Goal: Task Accomplishment & Management: Use online tool/utility

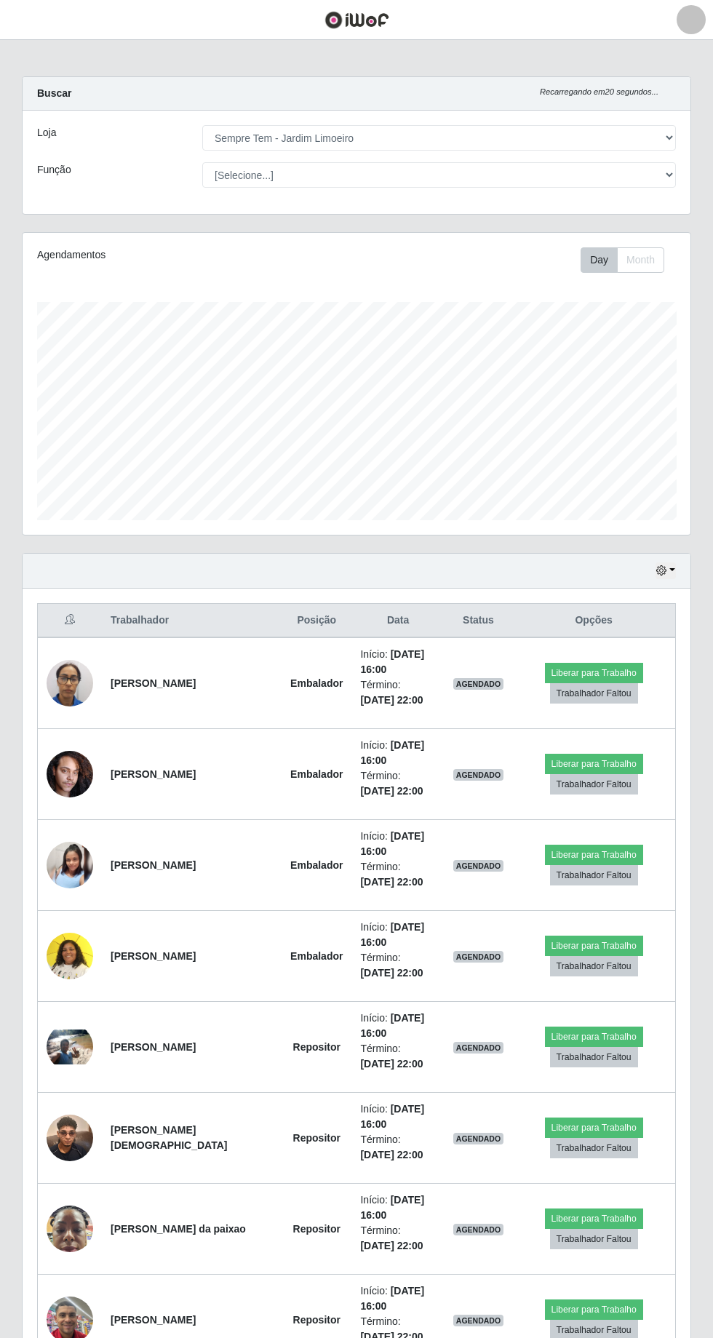
select select "508"
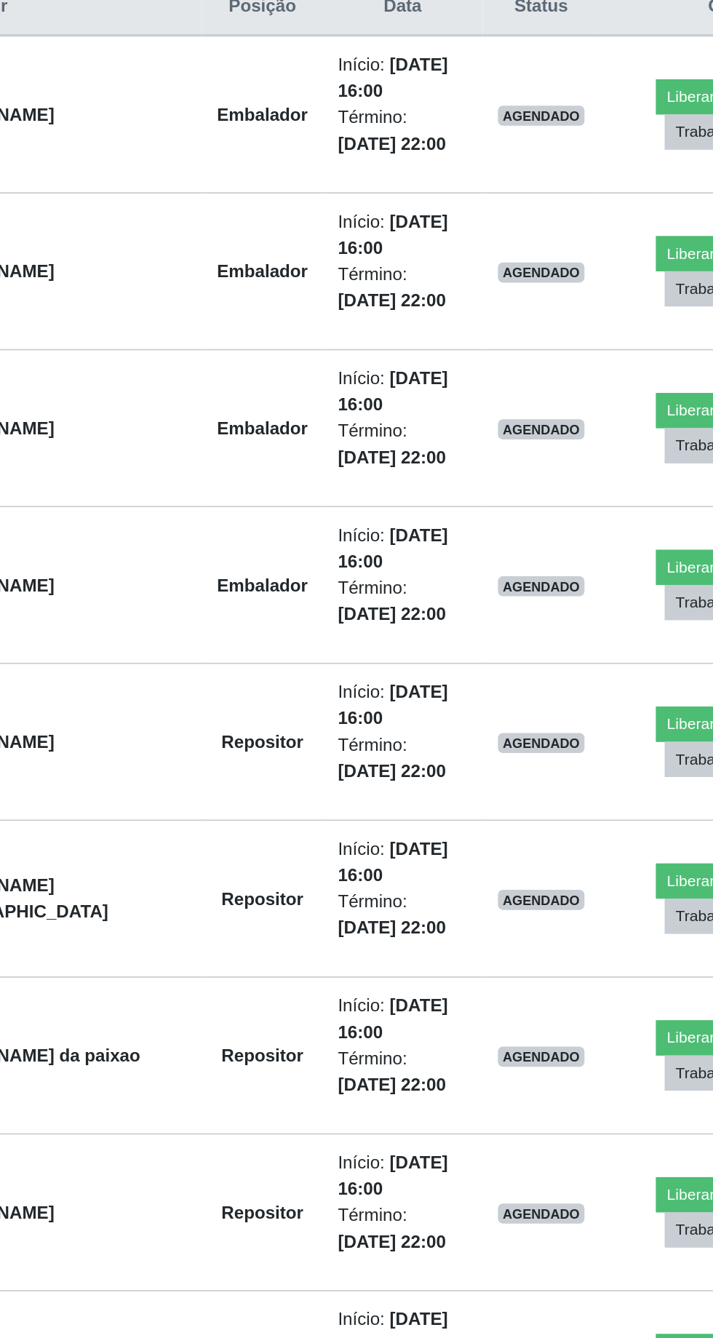
scroll to position [172, 0]
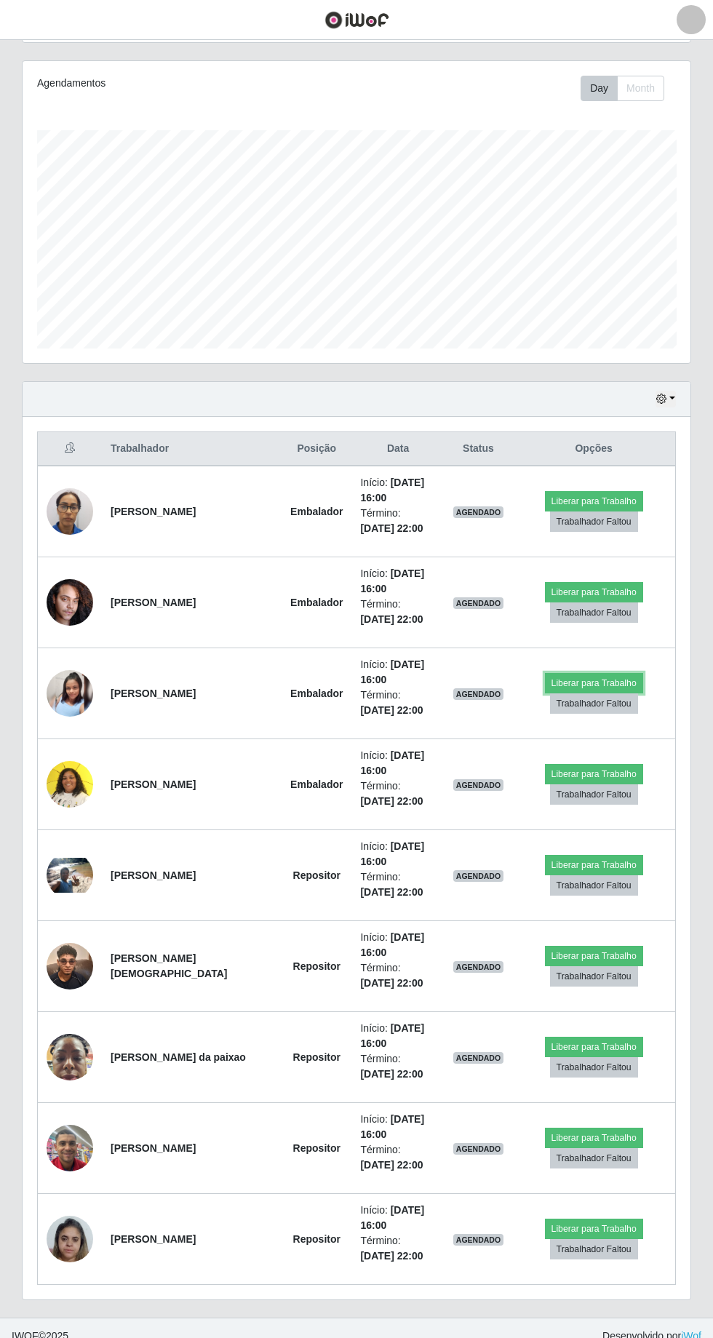
click at [591, 674] on button "Liberar para Trabalho" at bounding box center [594, 683] width 98 height 20
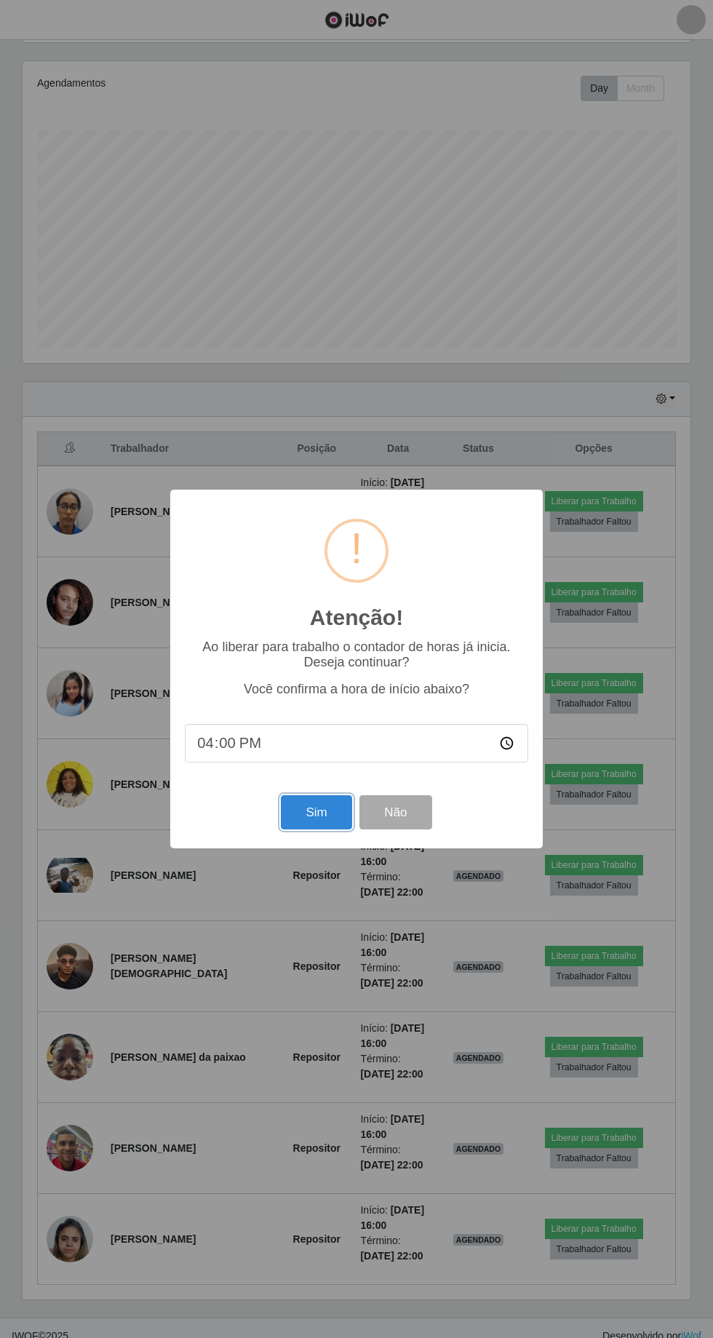
click at [313, 809] on button "Sim" at bounding box center [316, 812] width 71 height 34
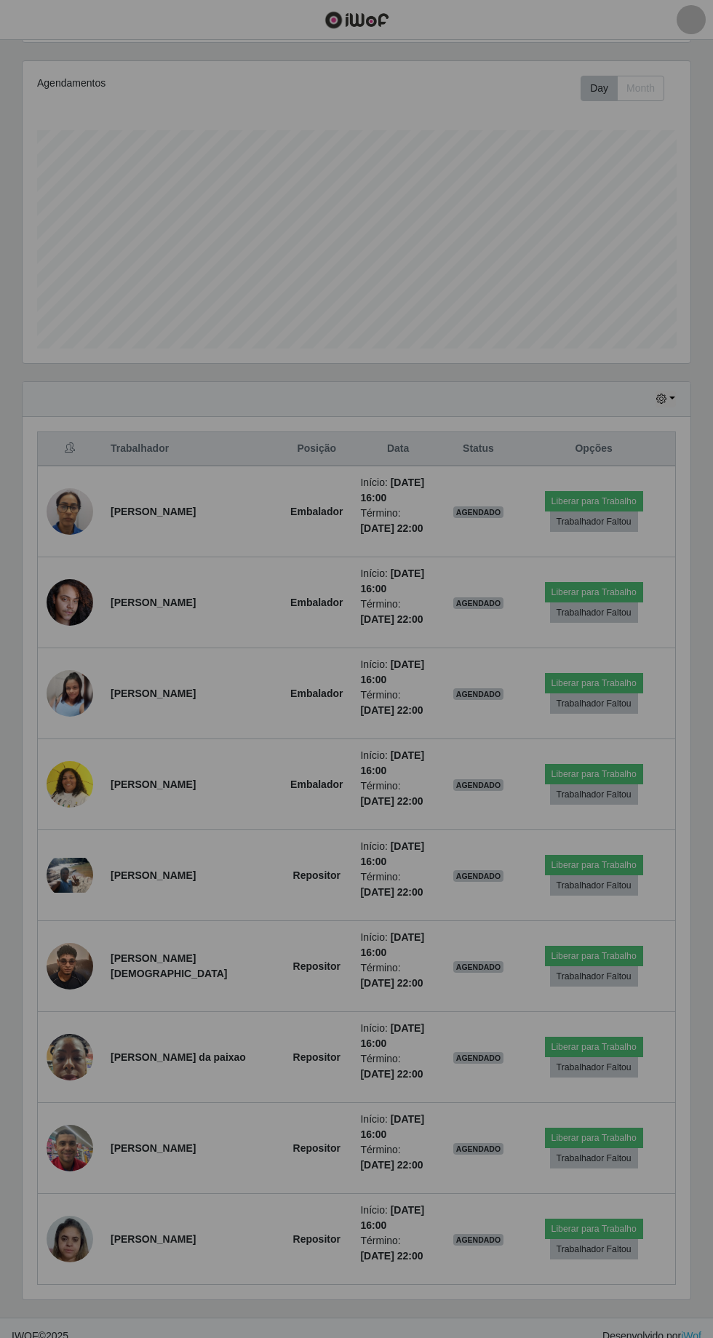
scroll to position [96, 0]
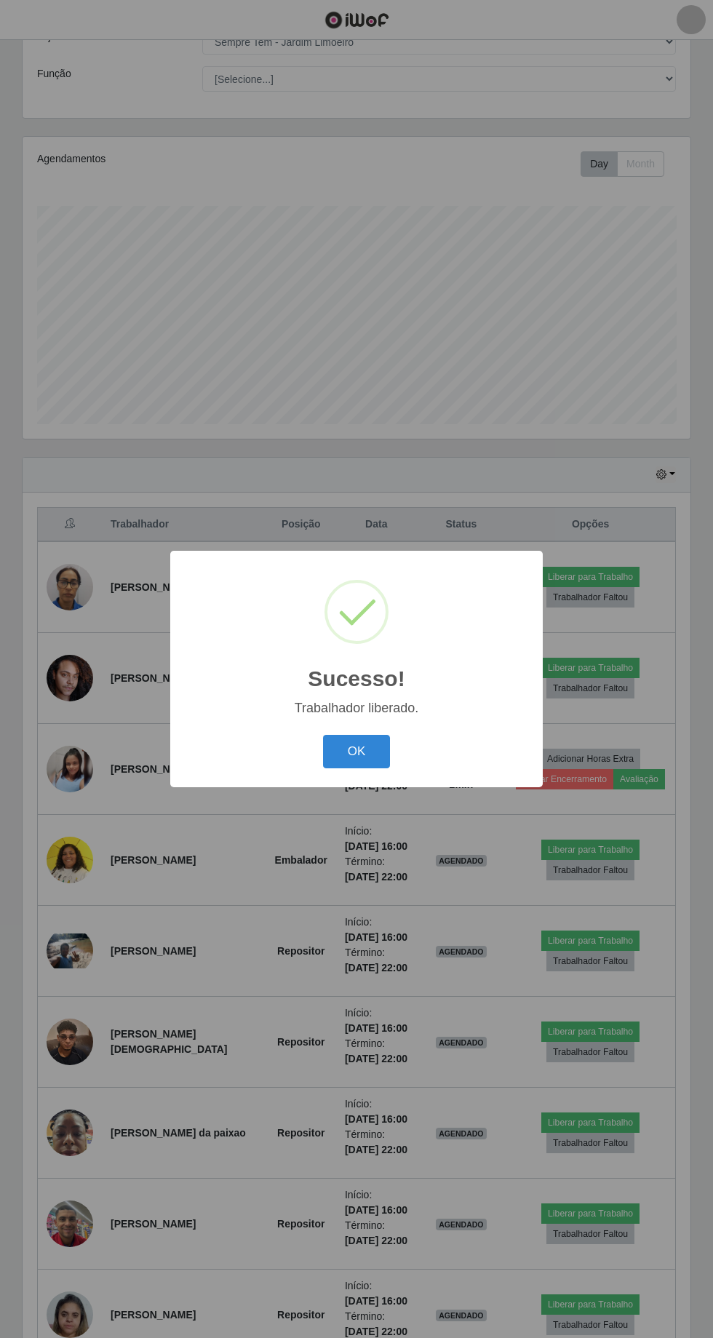
click at [371, 755] on button "OK" at bounding box center [357, 752] width 68 height 34
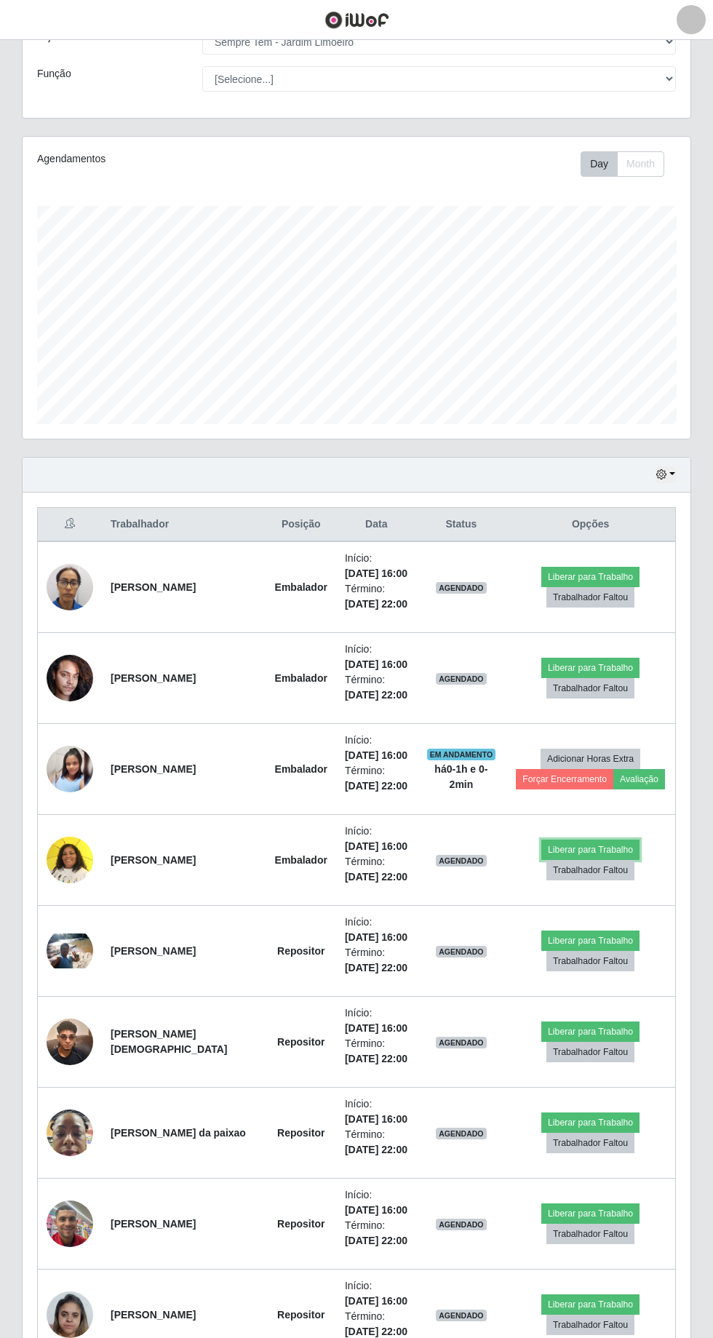
click at [569, 844] on button "Liberar para Trabalho" at bounding box center [590, 849] width 98 height 20
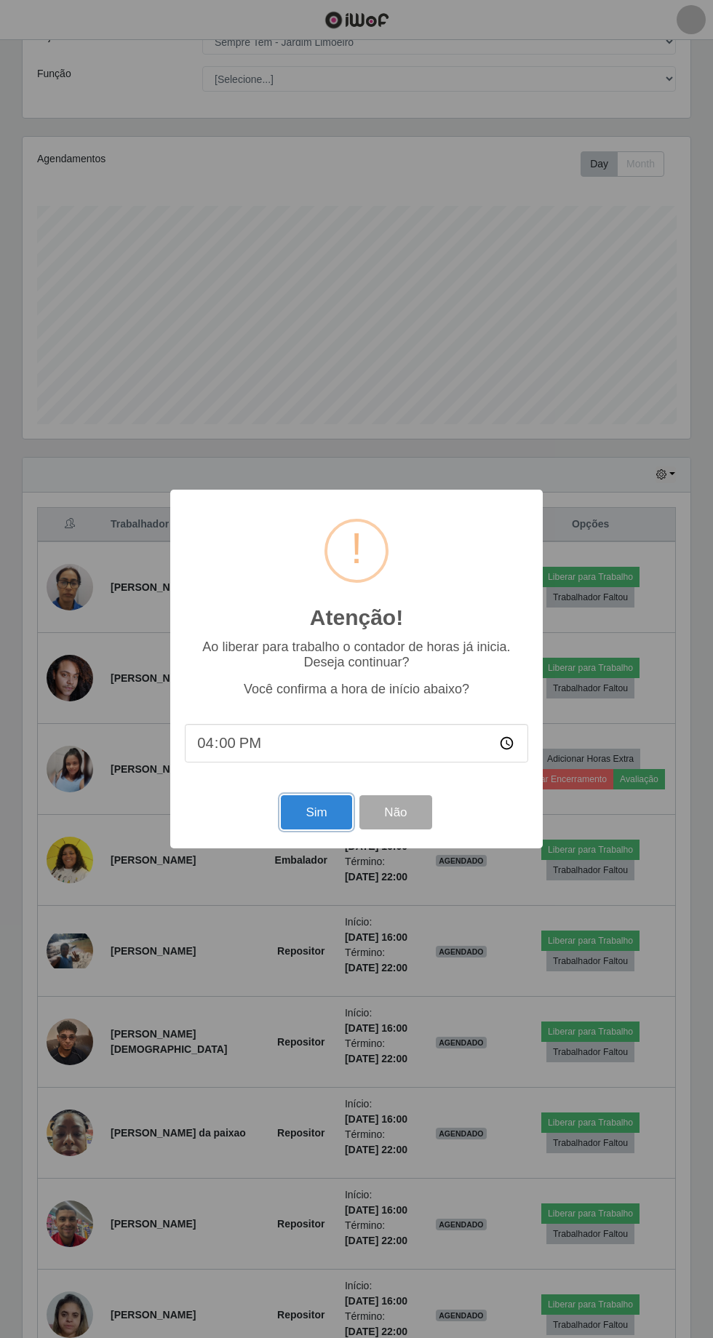
click at [327, 806] on button "Sim" at bounding box center [316, 812] width 71 height 34
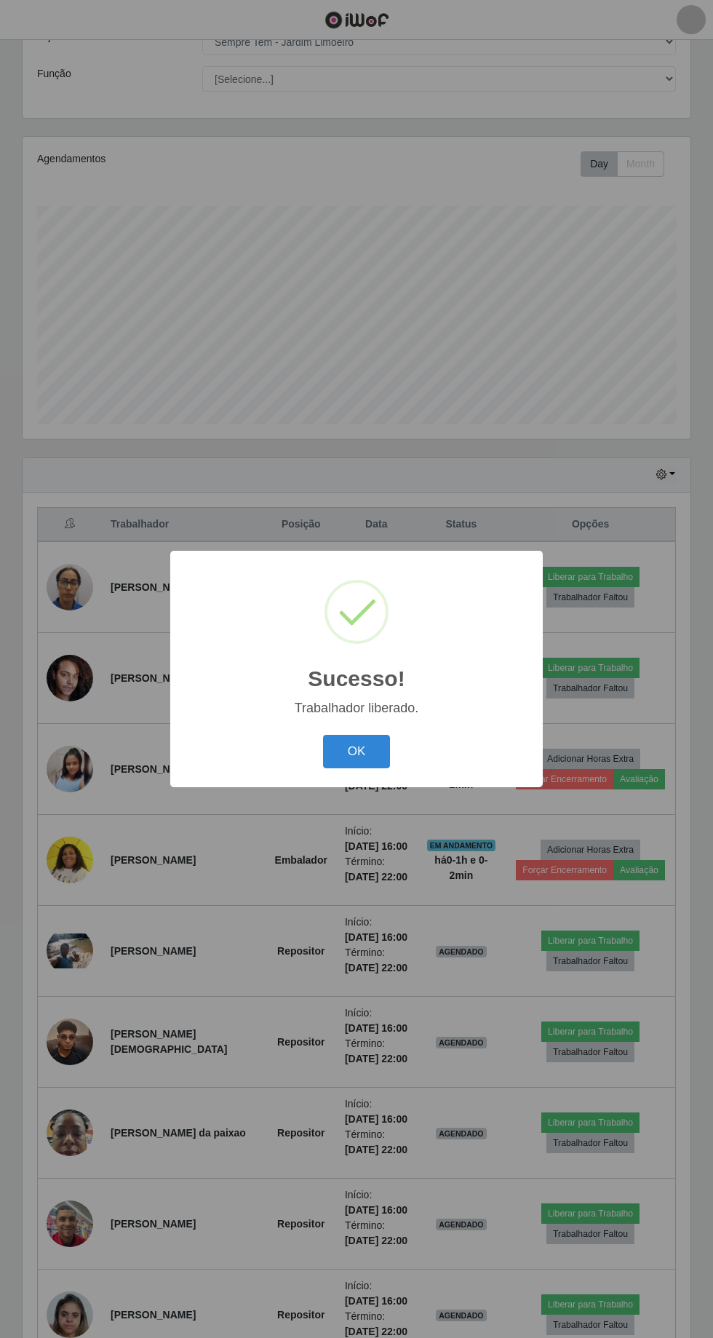
click at [366, 751] on button "OK" at bounding box center [357, 752] width 68 height 34
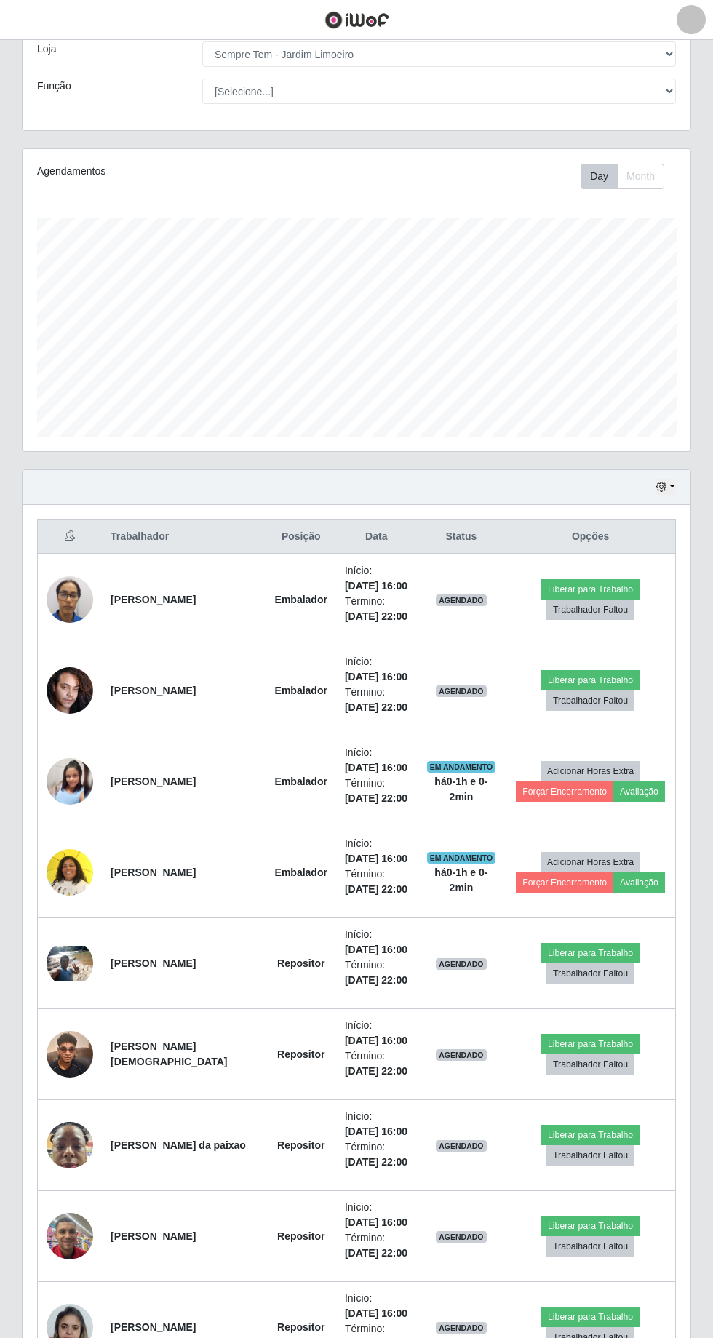
scroll to position [83, 0]
click at [588, 1309] on button "Liberar para Trabalho" at bounding box center [590, 1317] width 98 height 20
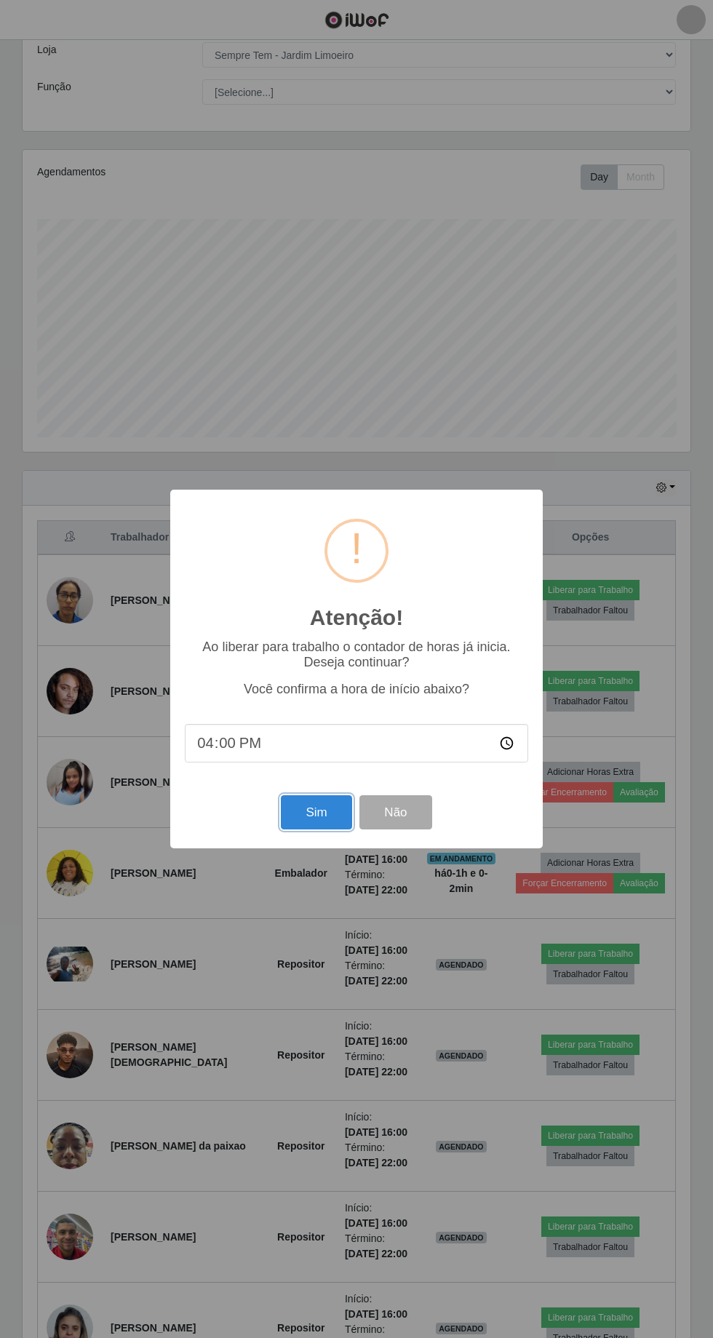
click at [305, 829] on button "Sim" at bounding box center [316, 812] width 71 height 34
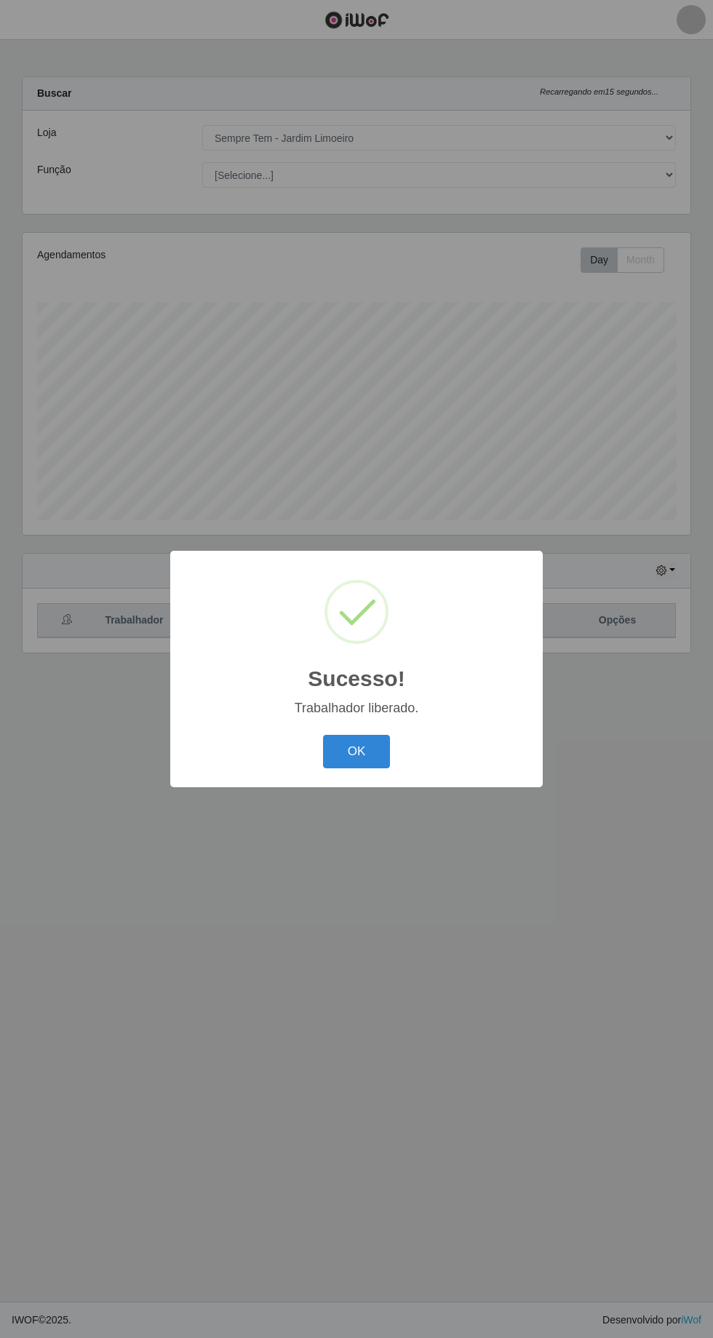
scroll to position [0, 0]
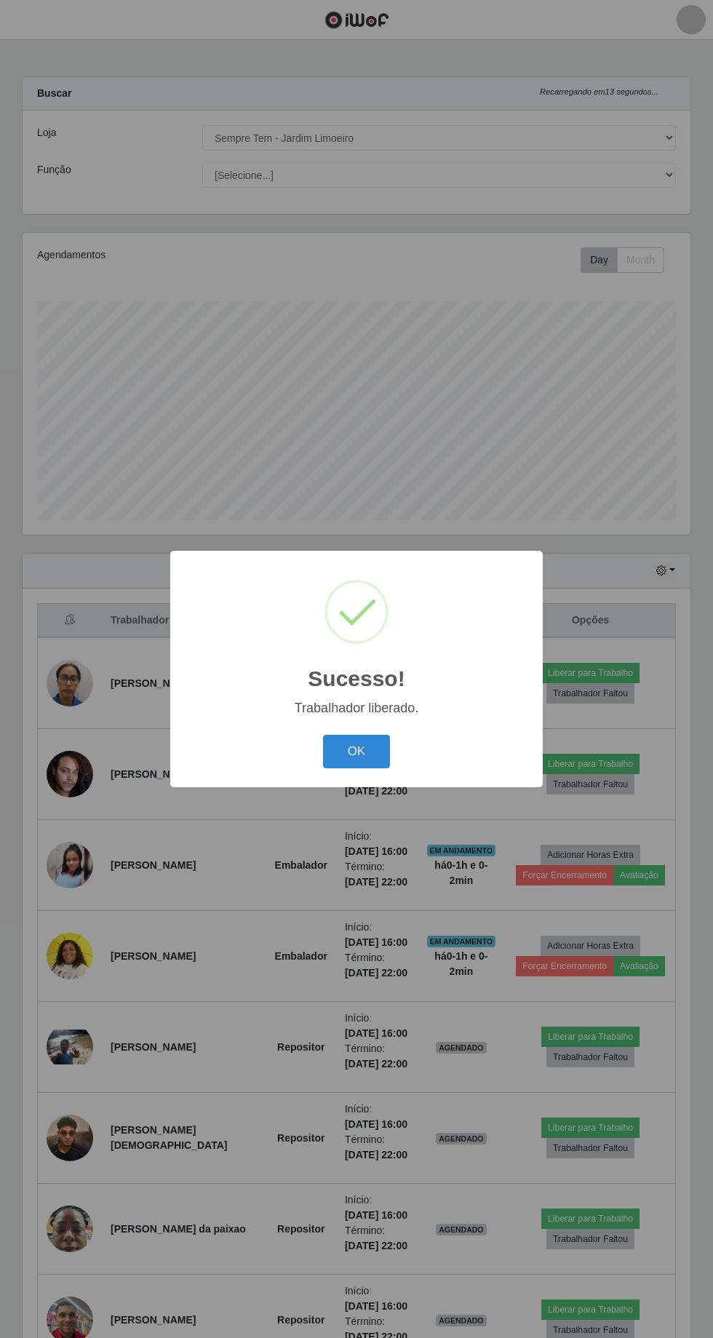
click at [352, 769] on button "OK" at bounding box center [357, 752] width 68 height 34
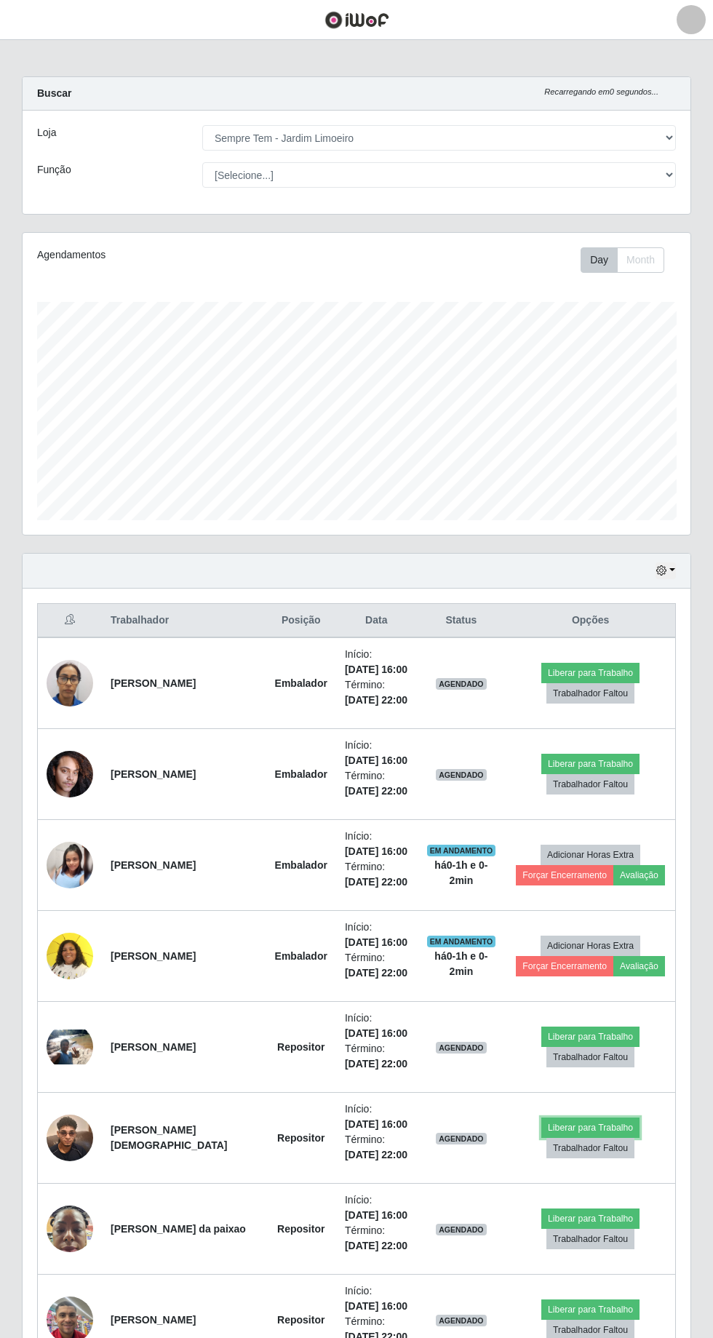
click at [575, 1119] on button "Liberar para Trabalho" at bounding box center [590, 1127] width 98 height 20
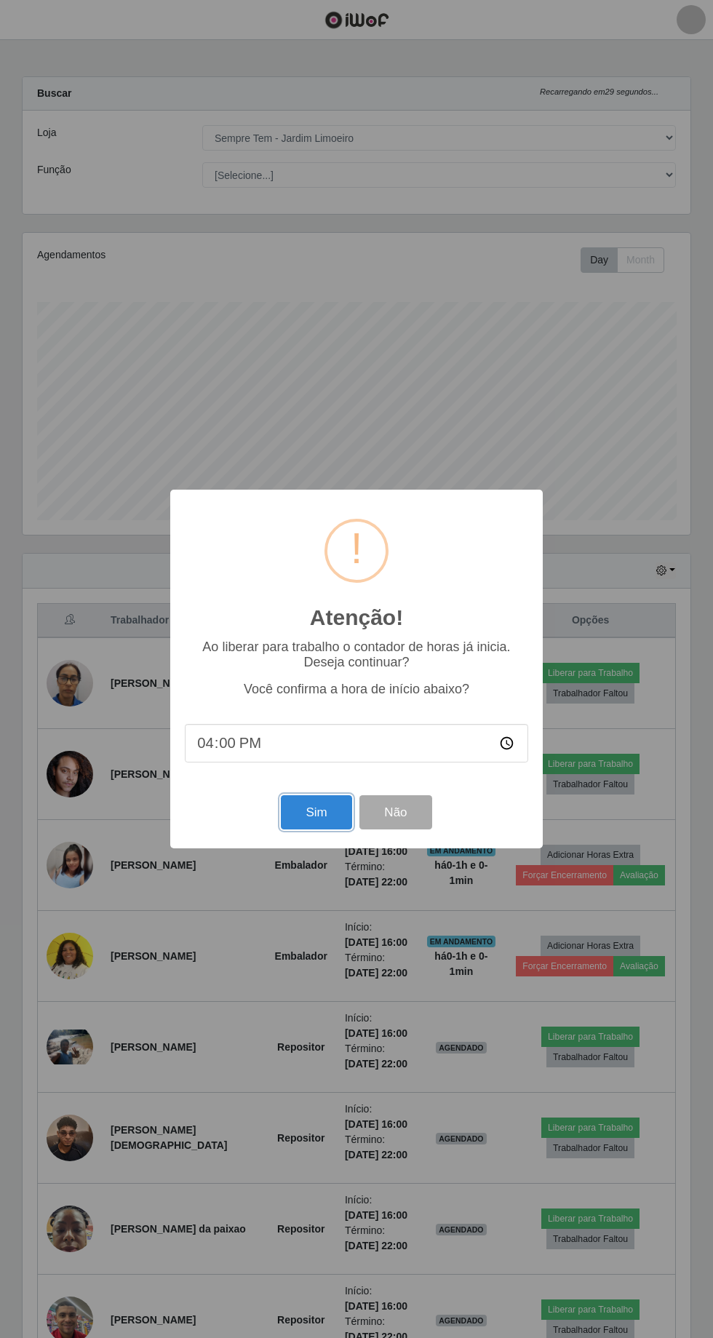
click at [305, 829] on button "Sim" at bounding box center [316, 812] width 71 height 34
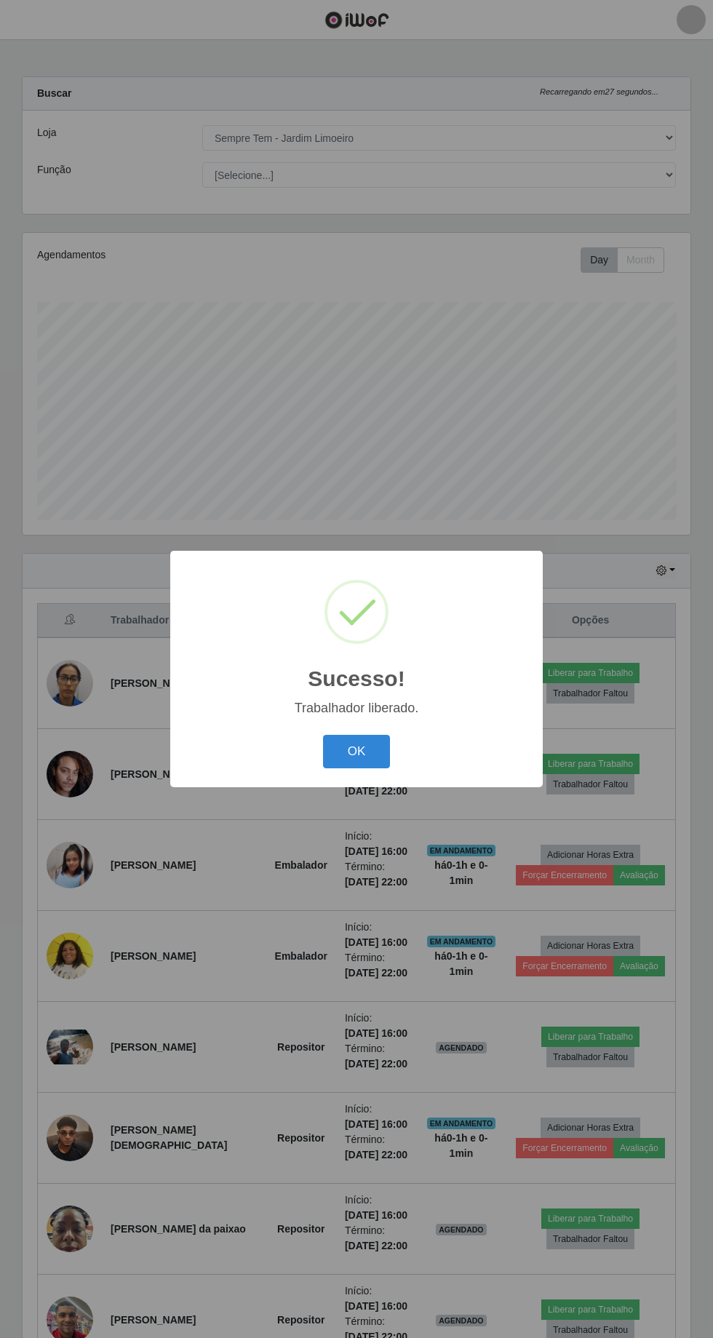
click at [354, 769] on button "OK" at bounding box center [357, 752] width 68 height 34
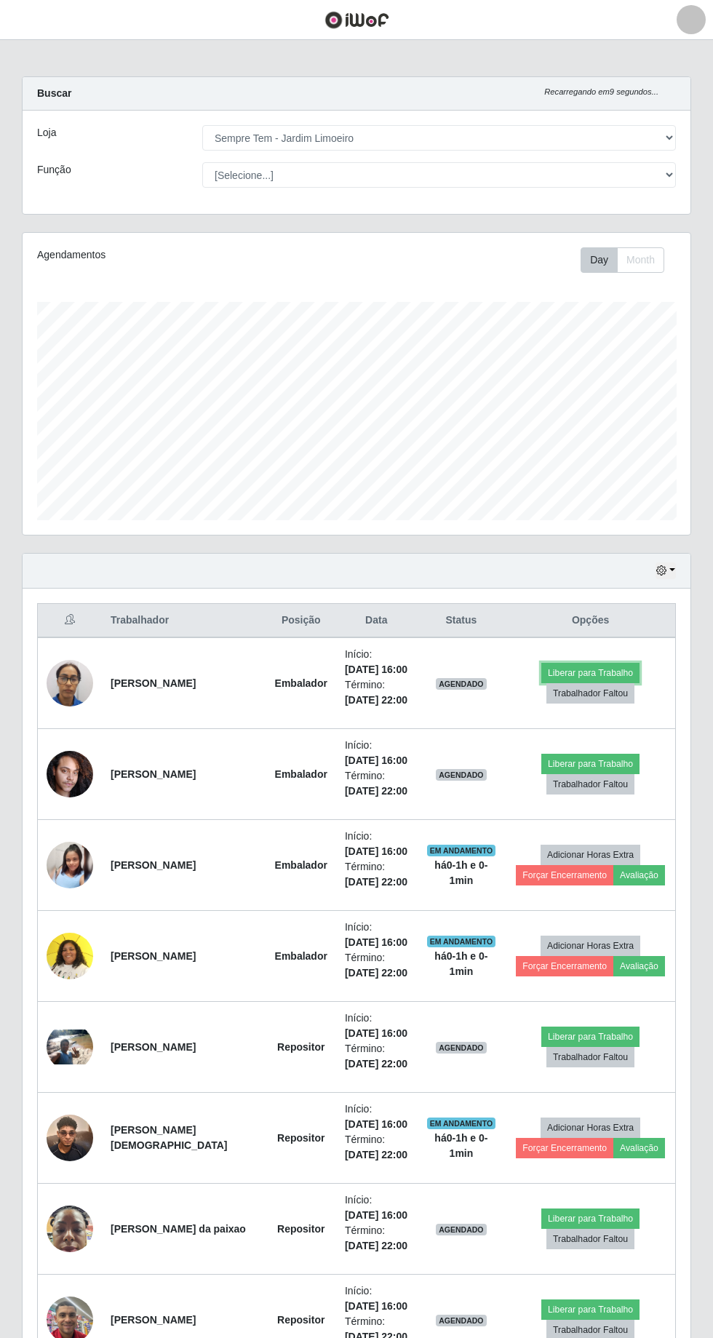
click at [583, 668] on button "Liberar para Trabalho" at bounding box center [590, 673] width 98 height 20
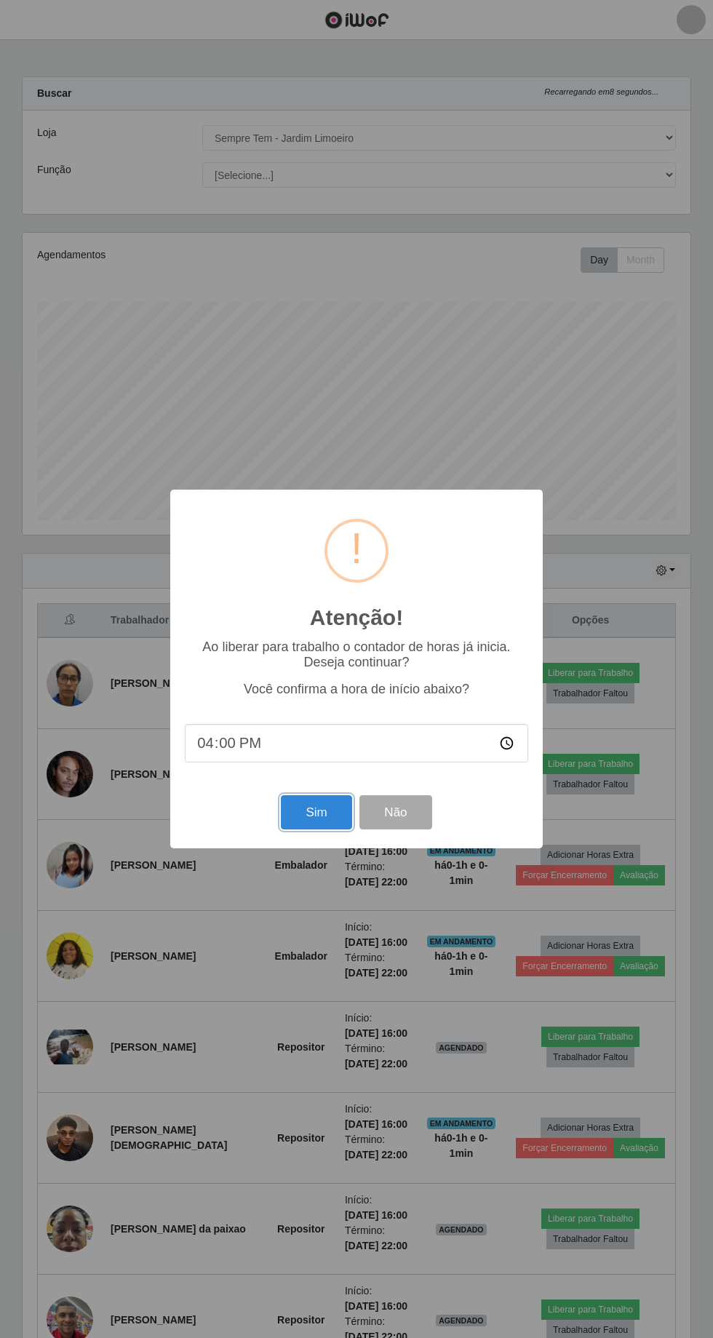
click at [310, 829] on button "Sim" at bounding box center [316, 812] width 71 height 34
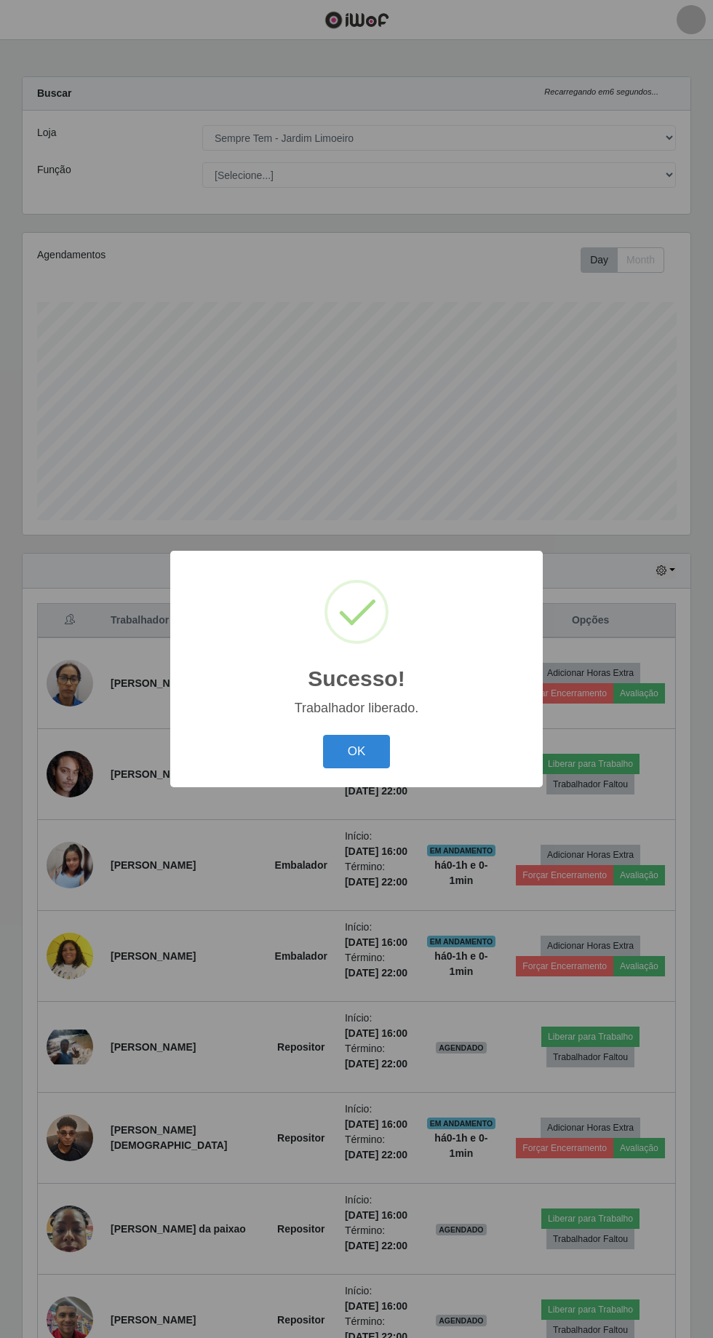
click at [340, 769] on button "OK" at bounding box center [357, 752] width 68 height 34
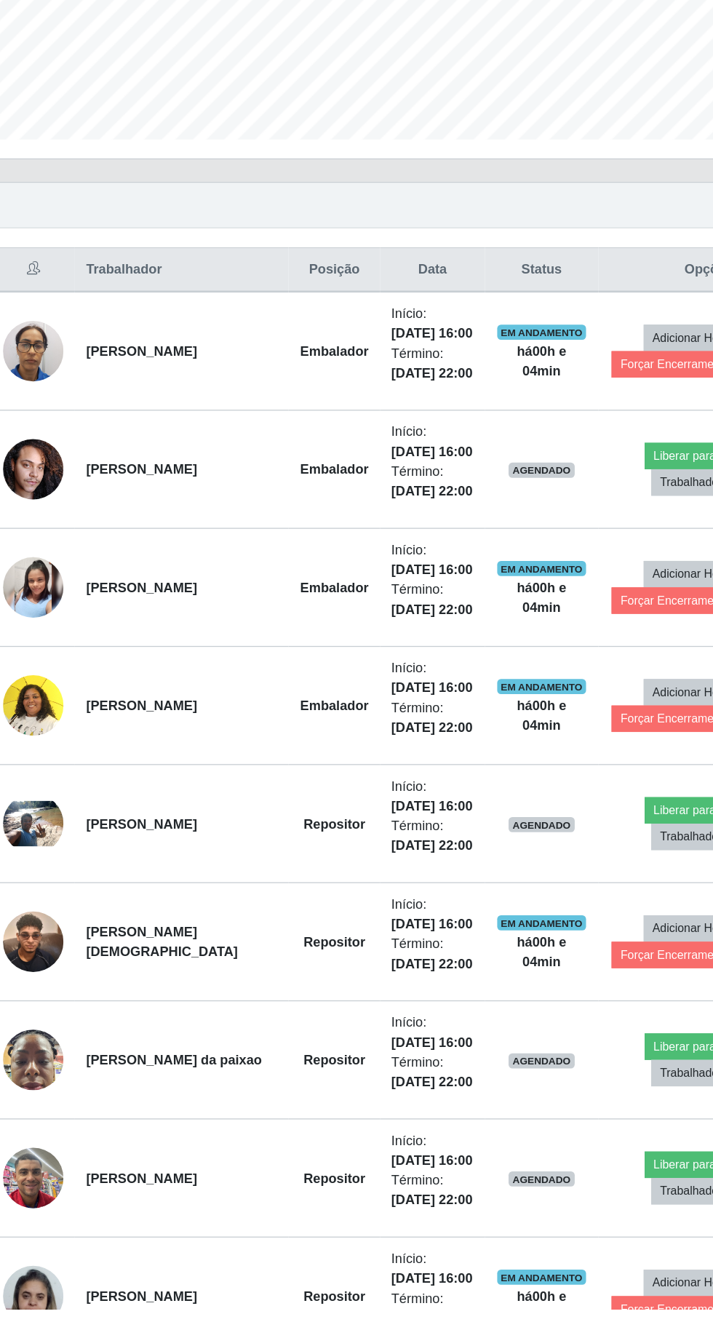
scroll to position [83, 0]
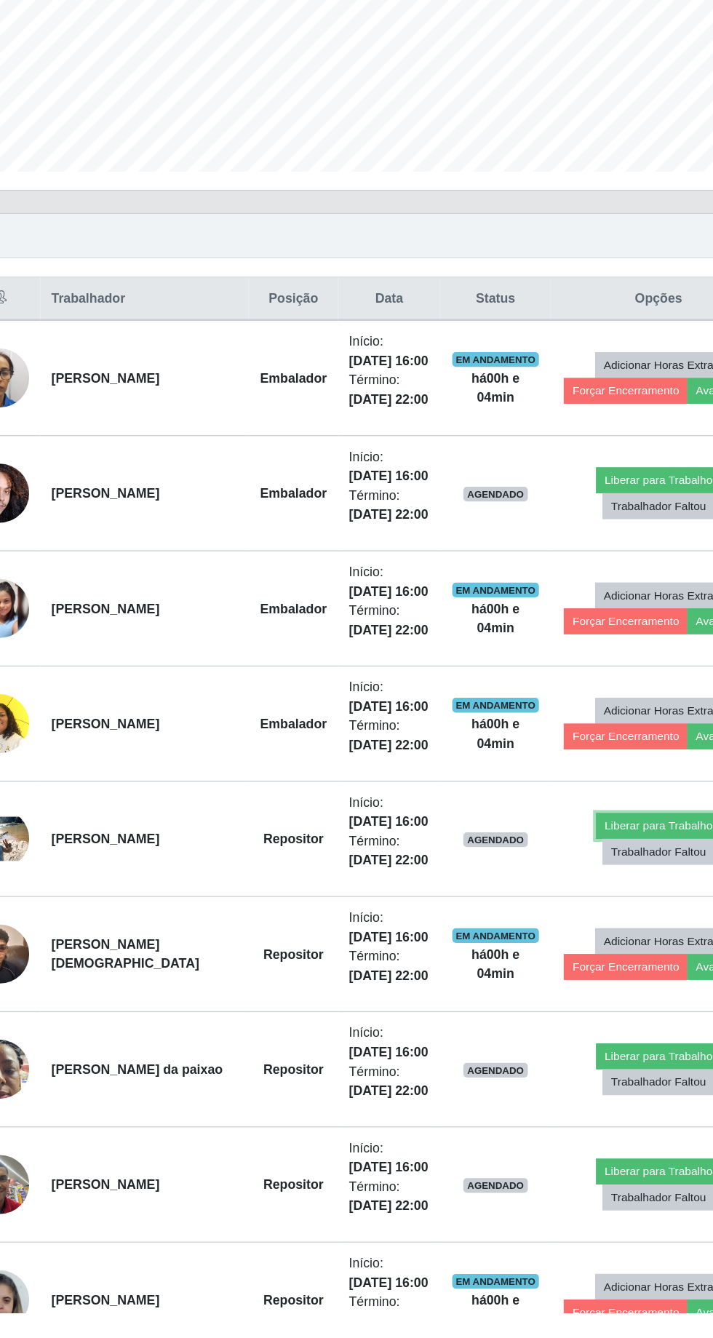
click at [576, 951] on button "Liberar para Trabalho" at bounding box center [589, 953] width 98 height 20
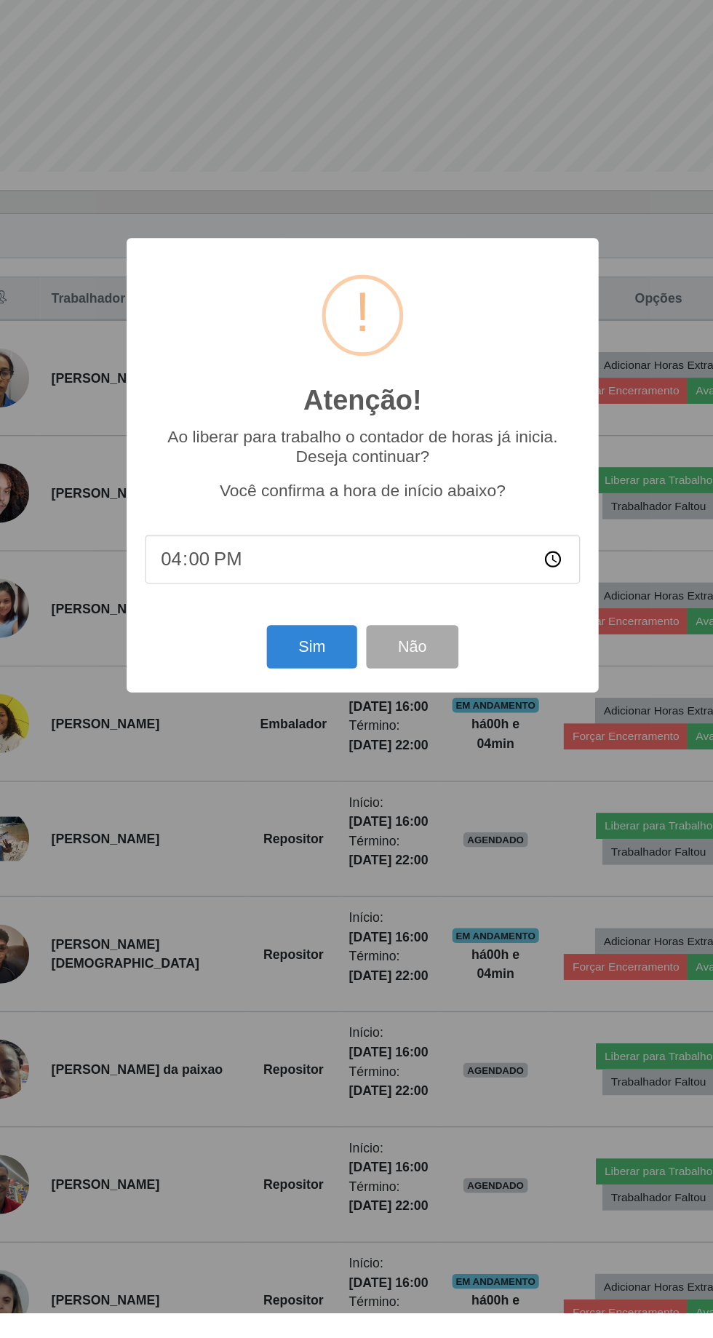
click at [279, 762] on input "16:00" at bounding box center [356, 743] width 343 height 39
type input "16:04"
click at [313, 829] on button "Sim" at bounding box center [316, 812] width 71 height 34
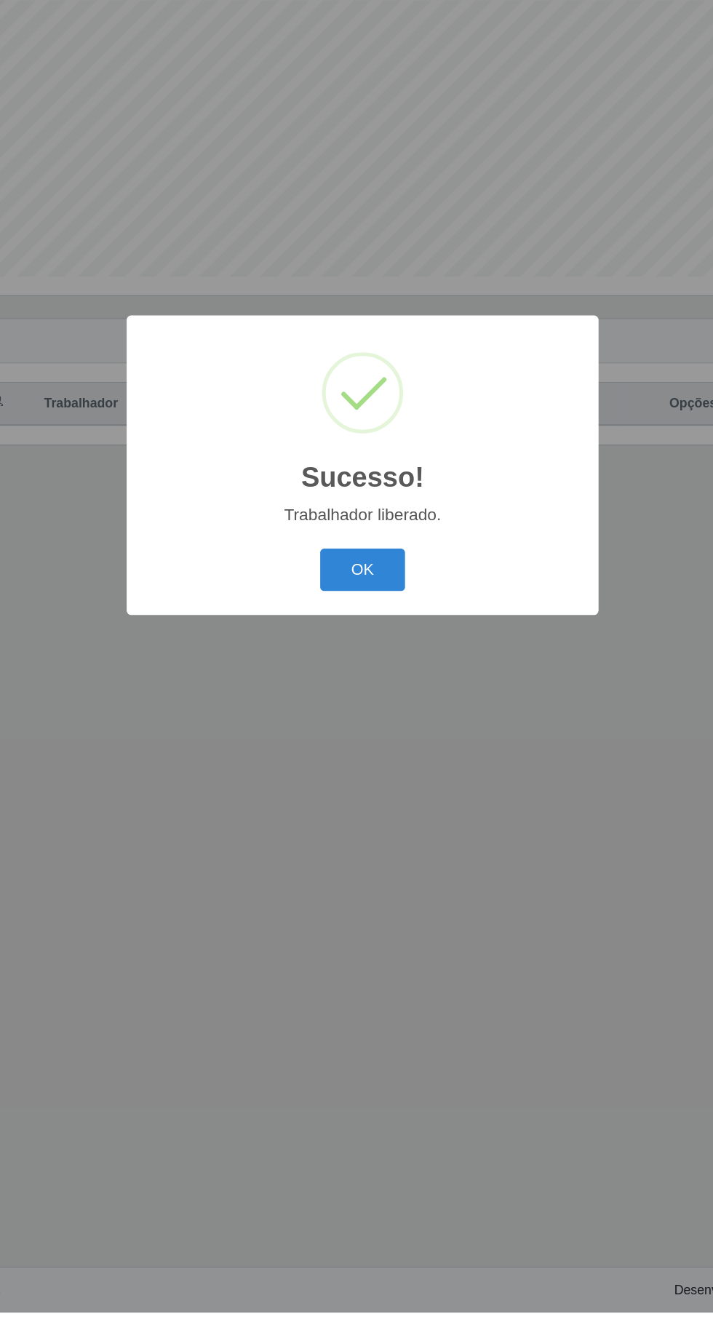
scroll to position [0, 0]
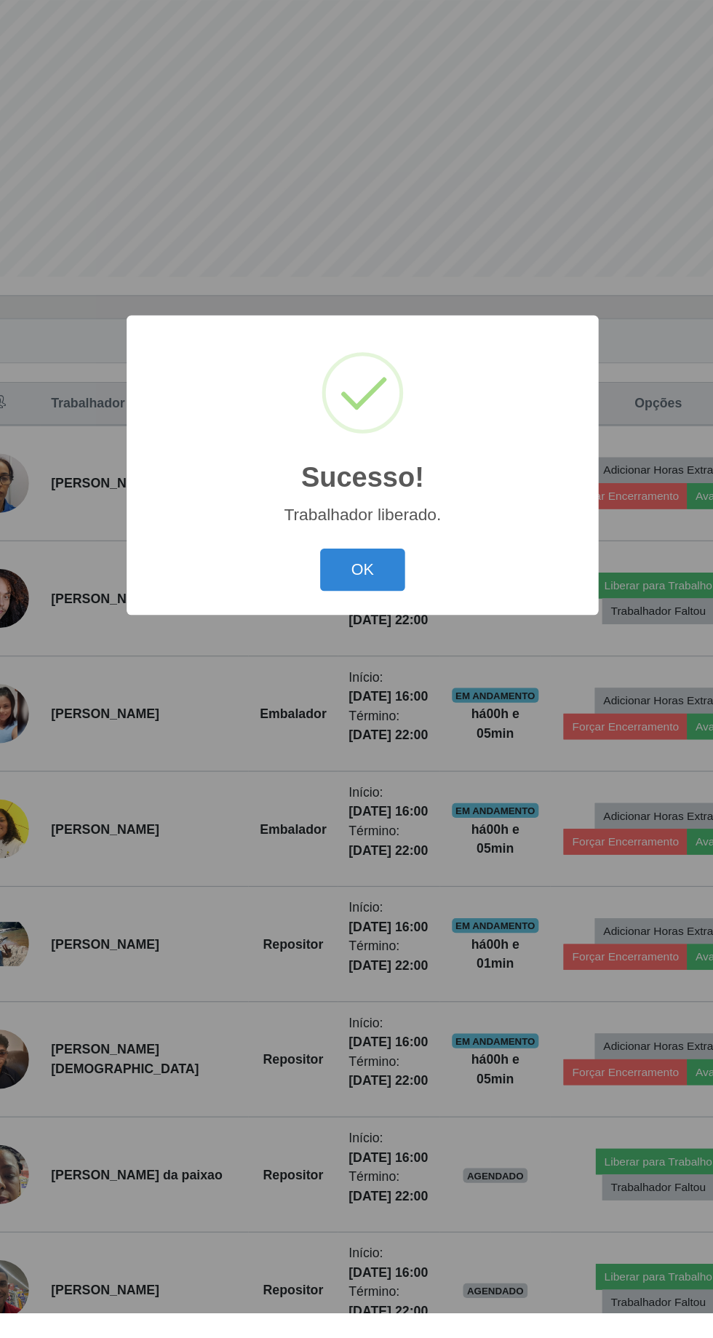
click at [356, 769] on button "OK" at bounding box center [357, 752] width 68 height 34
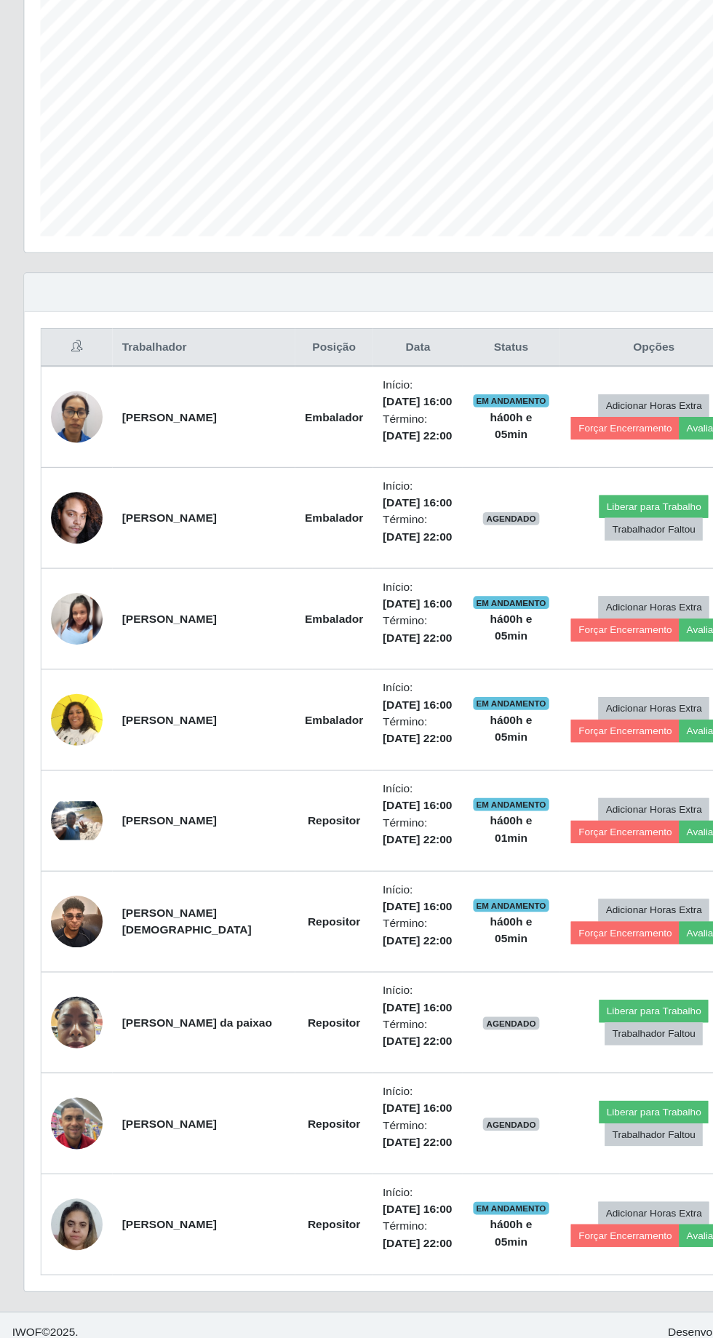
scroll to position [180, 0]
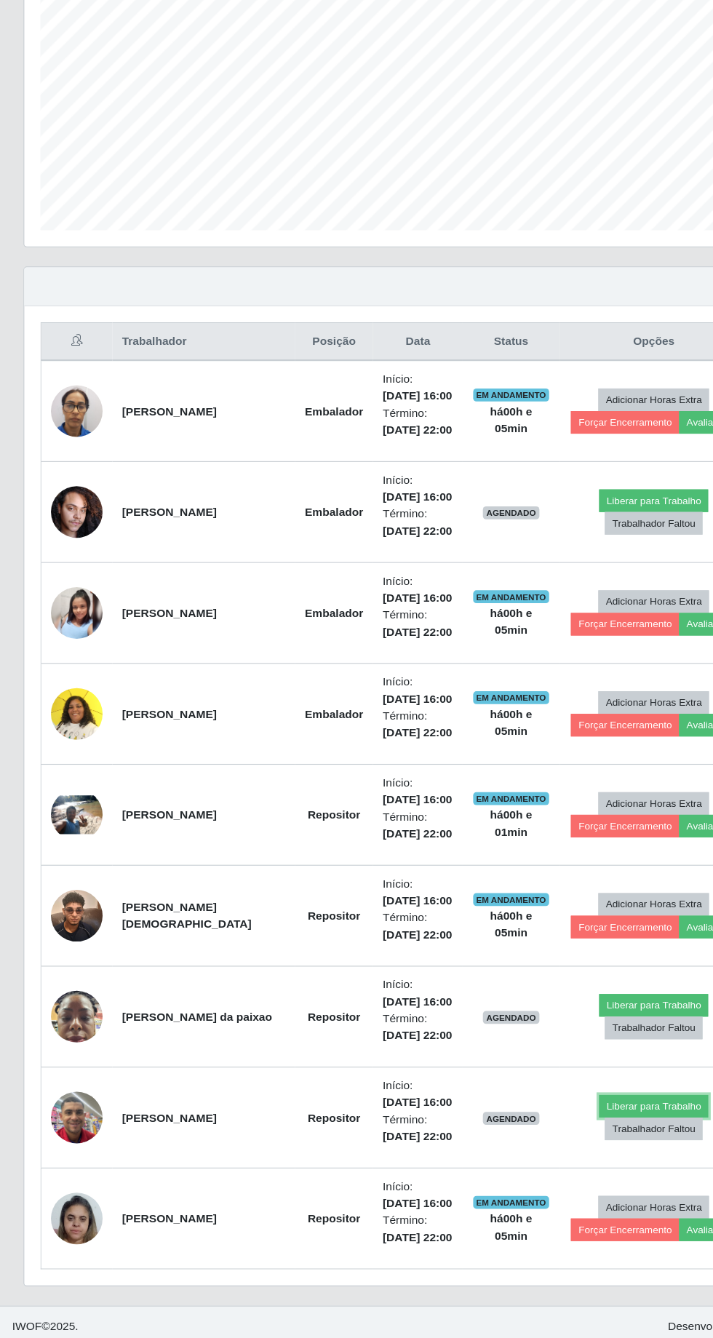
click at [589, 1122] on button "Liberar para Trabalho" at bounding box center [589, 1129] width 98 height 20
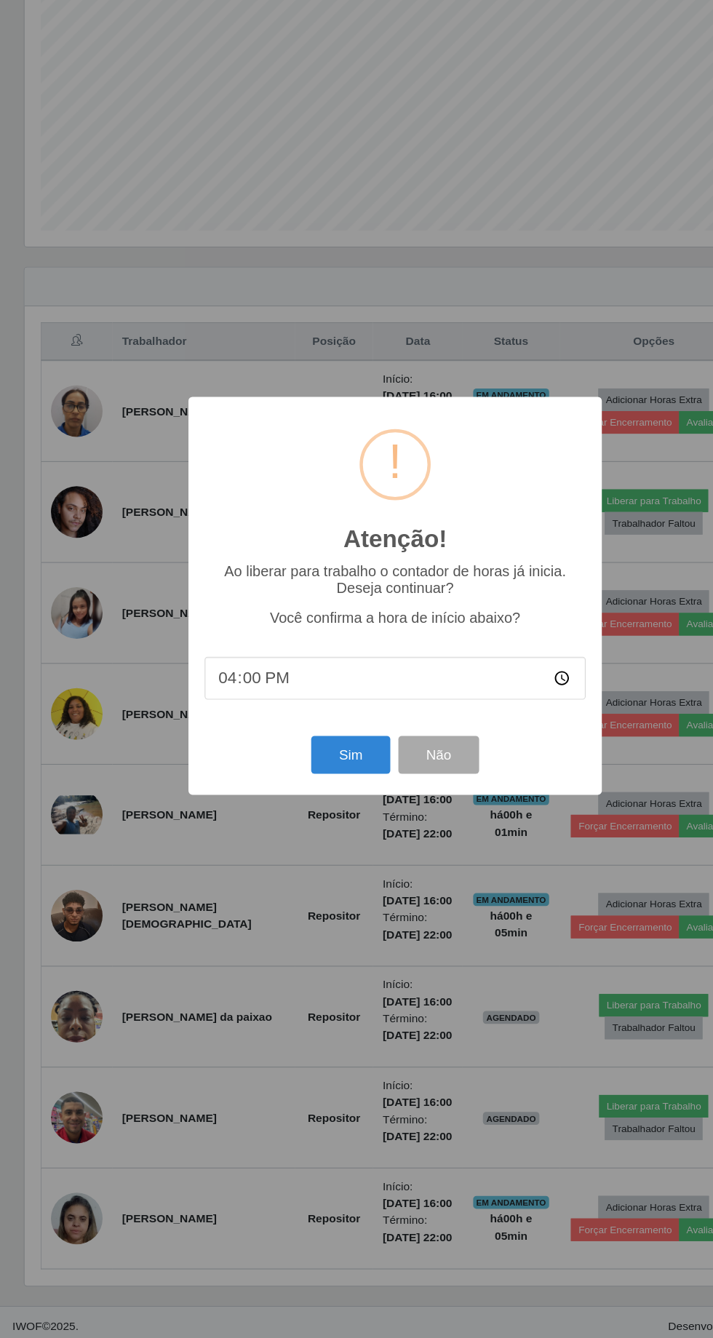
click at [311, 742] on input "16:00" at bounding box center [356, 743] width 343 height 39
type input "16:05"
click at [317, 818] on button "Sim" at bounding box center [316, 812] width 71 height 34
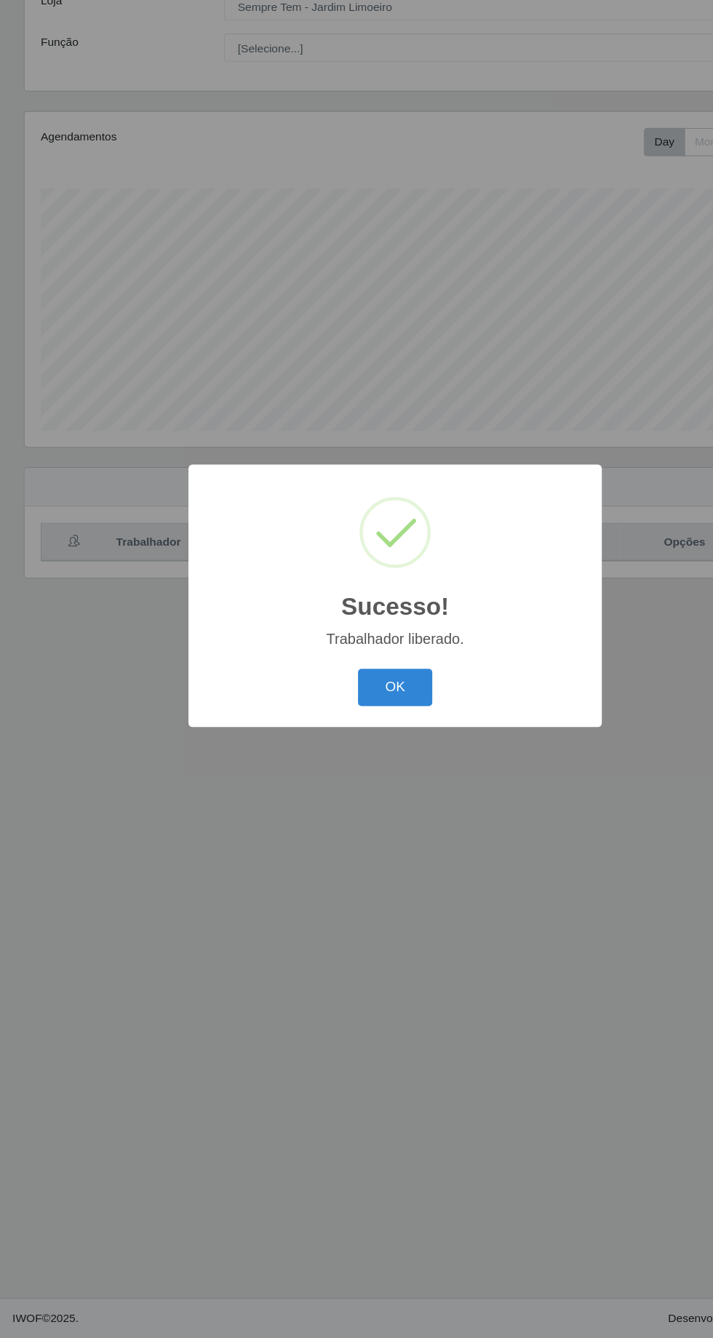
scroll to position [96, 0]
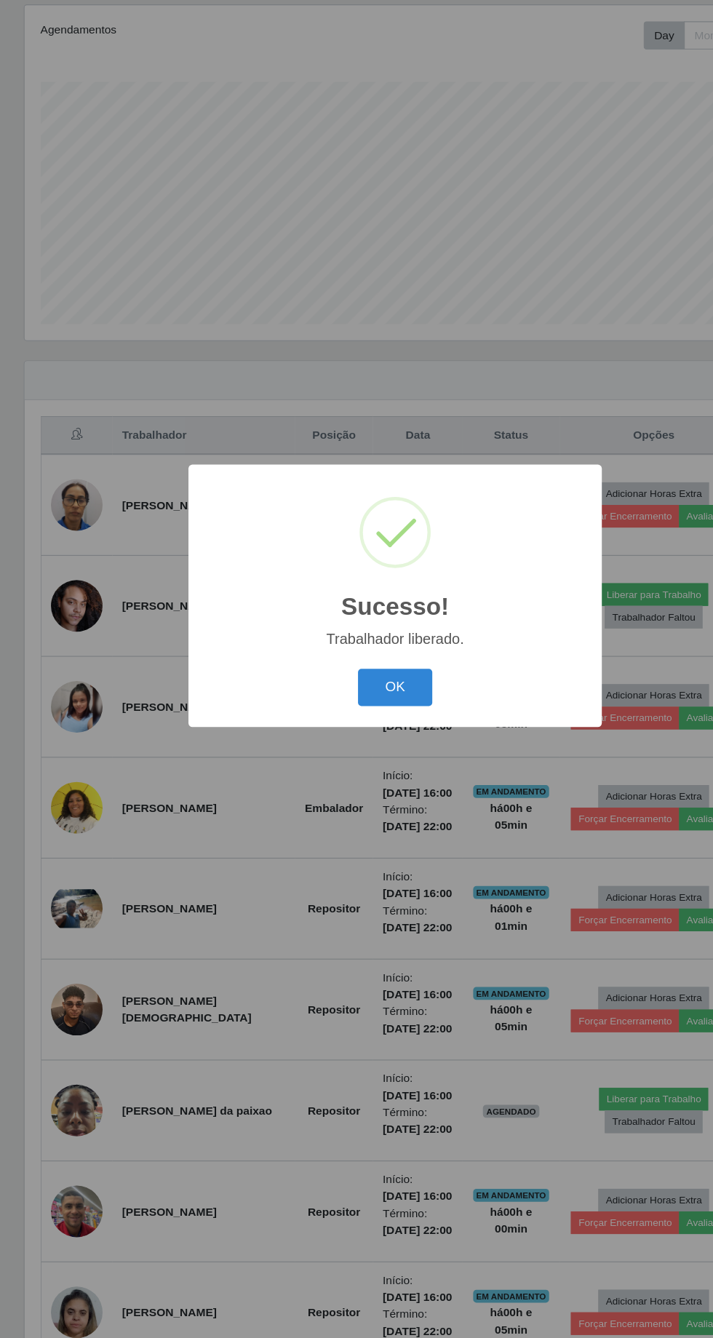
click at [356, 751] on button "OK" at bounding box center [357, 752] width 68 height 34
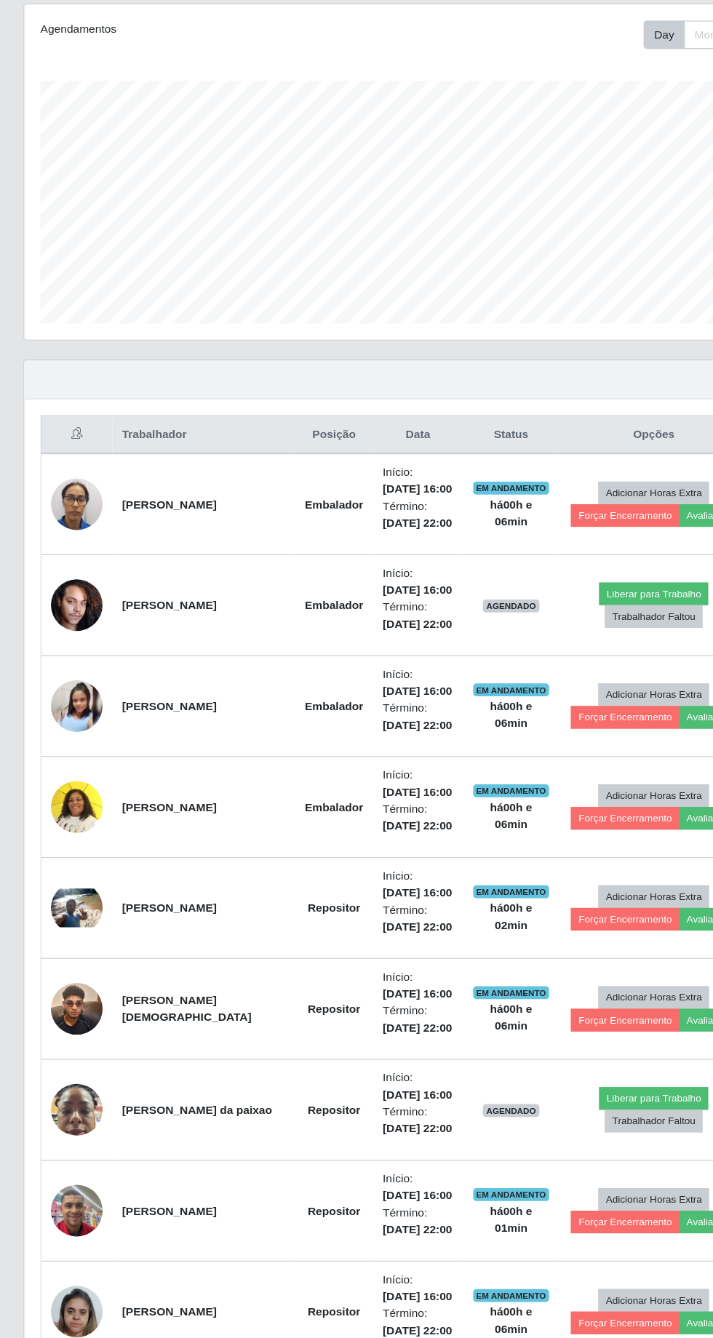
scroll to position [180, 0]
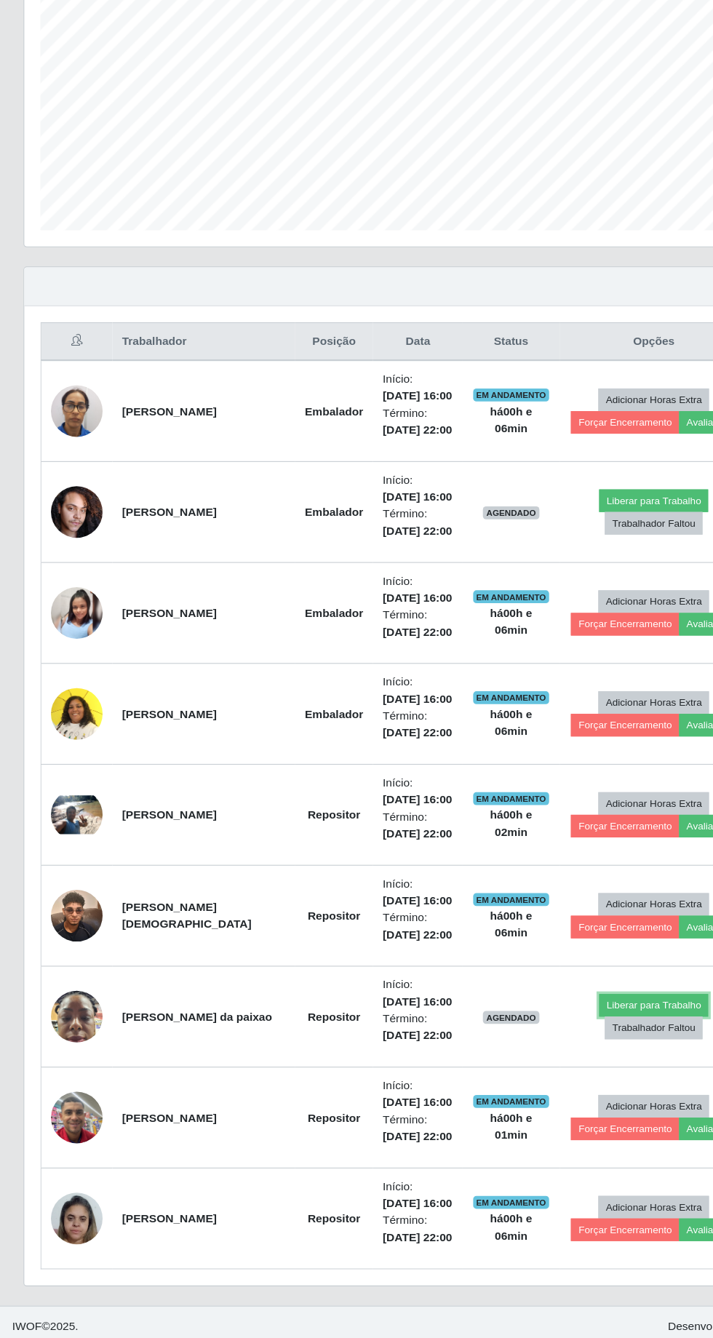
click at [586, 1033] on button "Liberar para Trabalho" at bounding box center [589, 1038] width 98 height 20
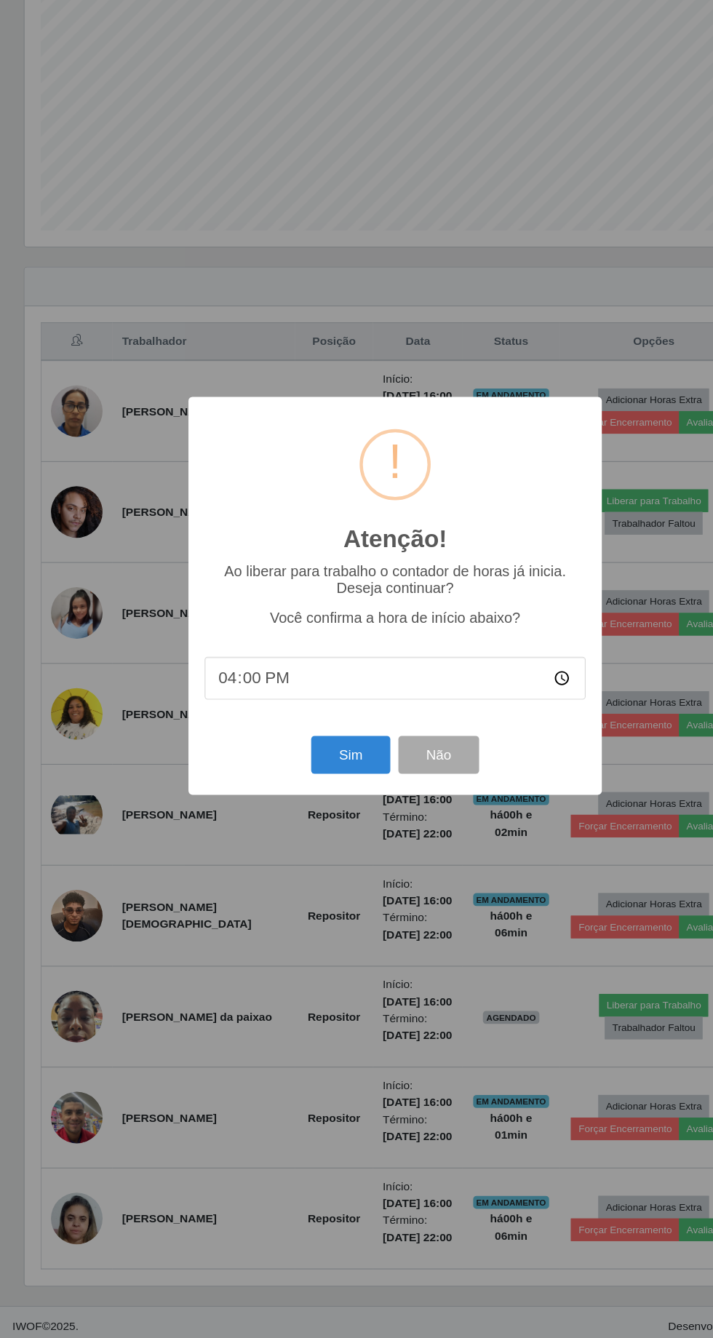
click at [282, 748] on input "16:00" at bounding box center [356, 743] width 343 height 39
type input "16:05"
click at [315, 812] on button "Sim" at bounding box center [316, 812] width 71 height 34
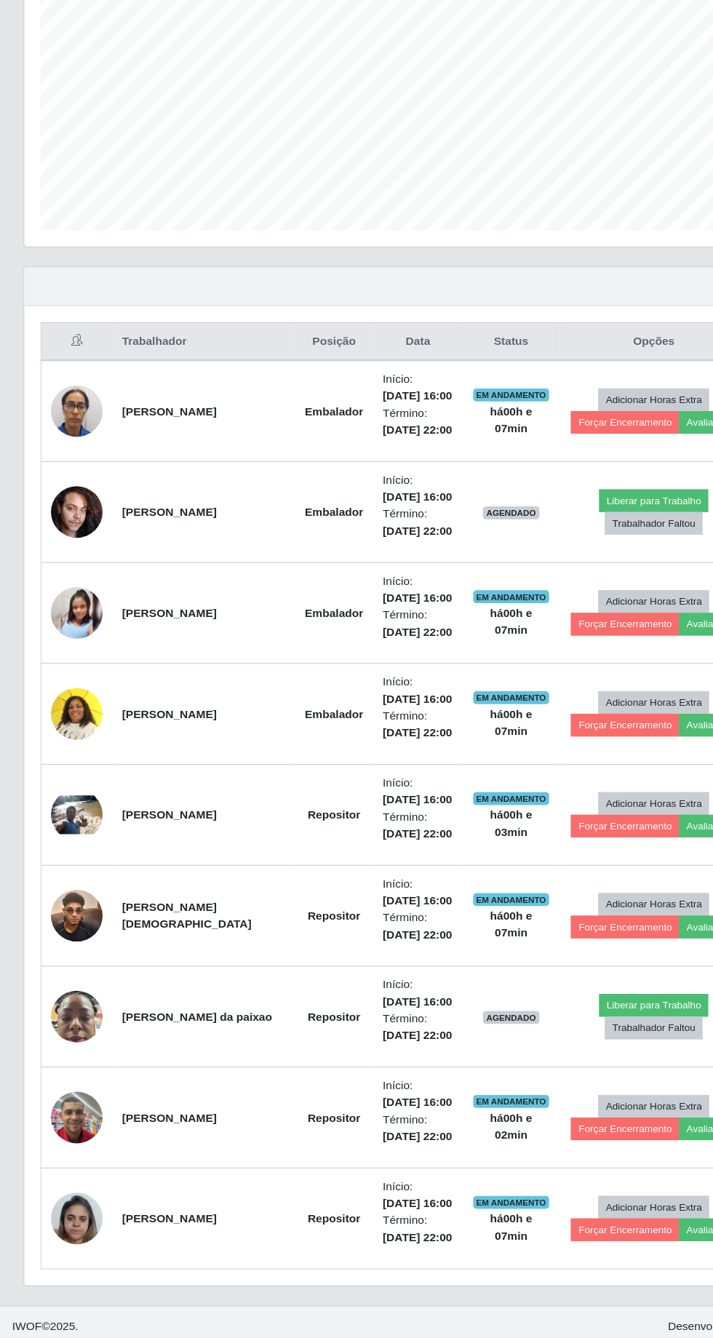
scroll to position [96, 0]
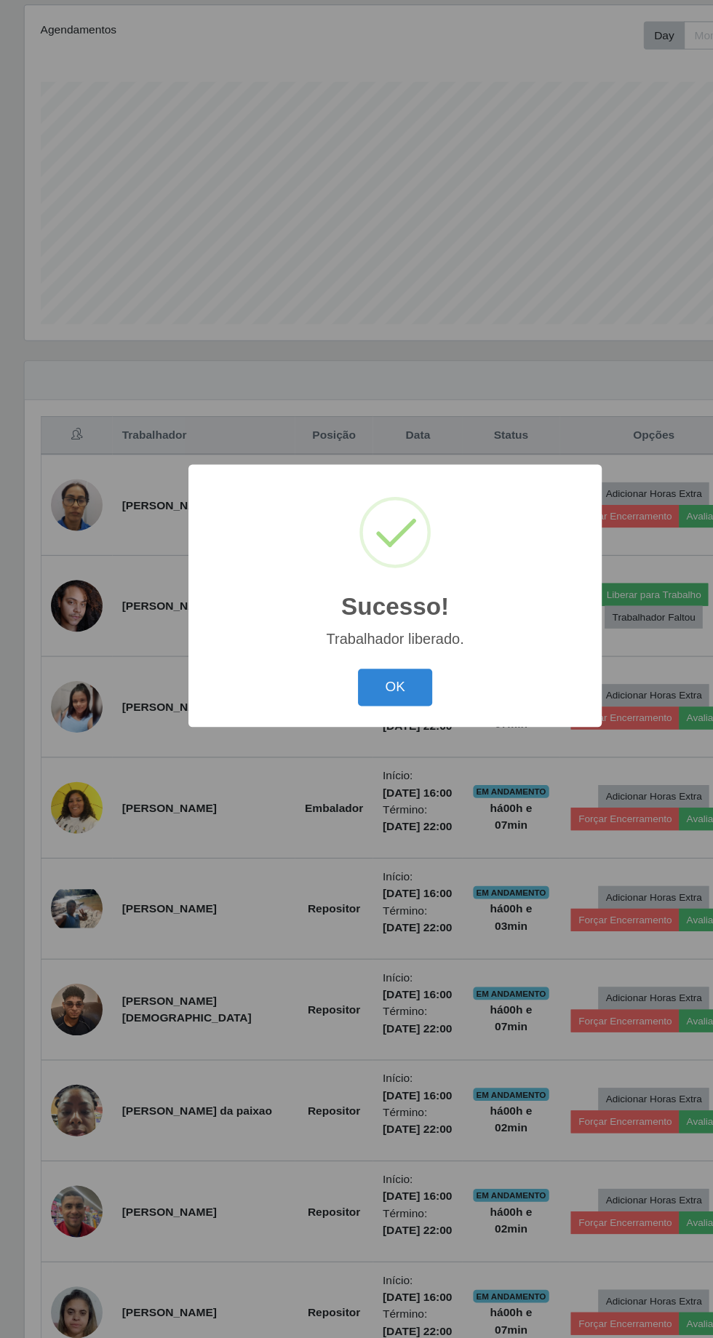
click at [353, 747] on button "OK" at bounding box center [357, 752] width 68 height 34
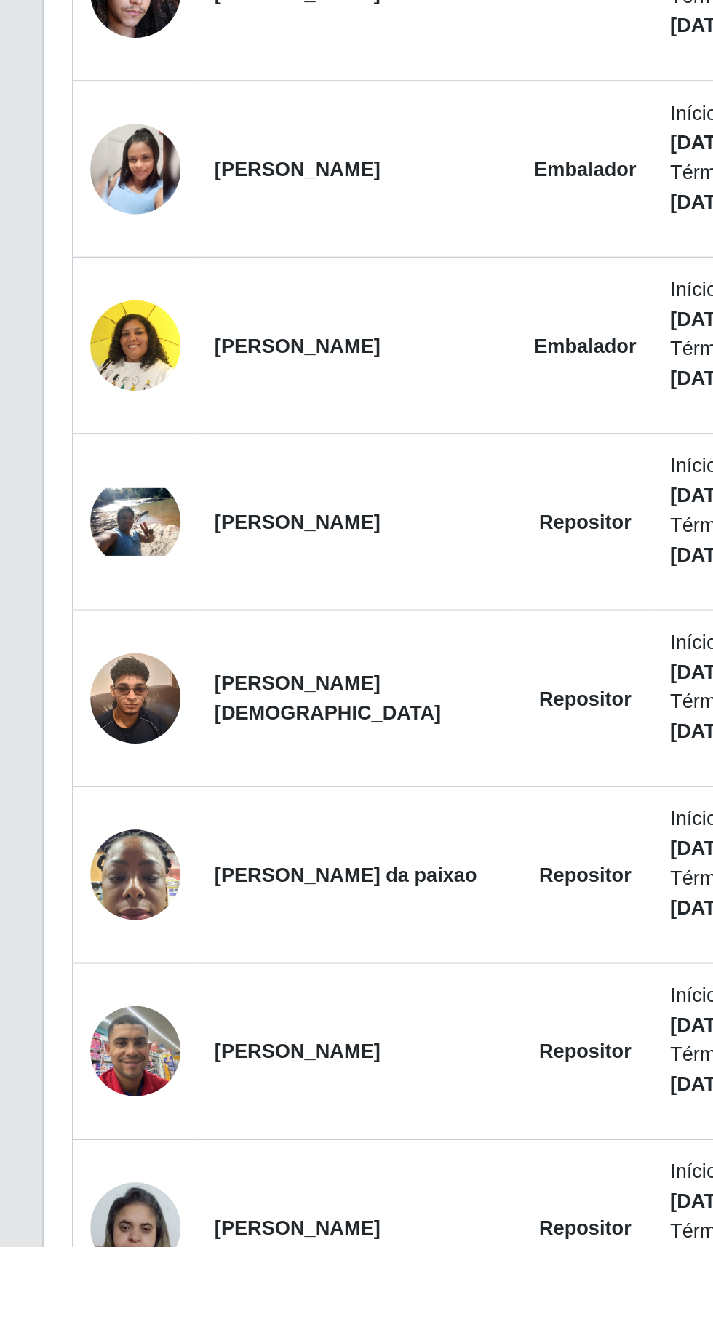
scroll to position [42, 0]
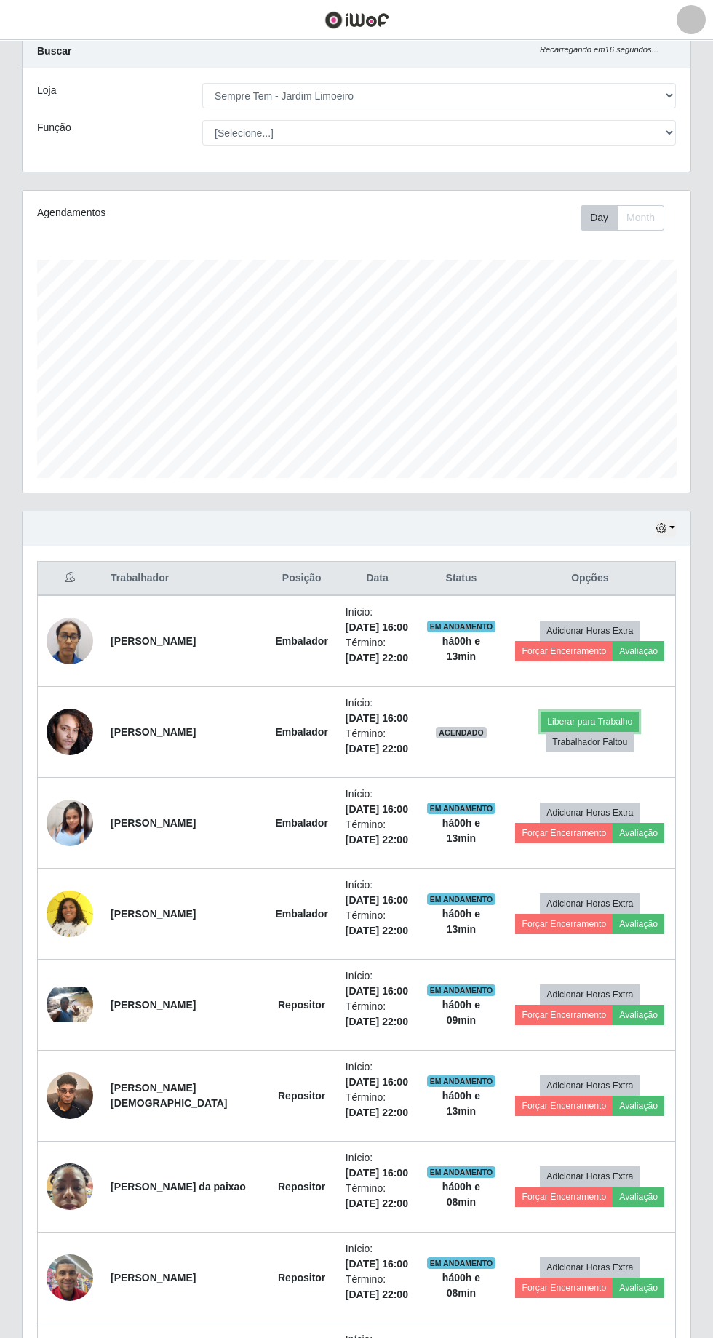
click at [591, 717] on button "Liberar para Trabalho" at bounding box center [589, 721] width 98 height 20
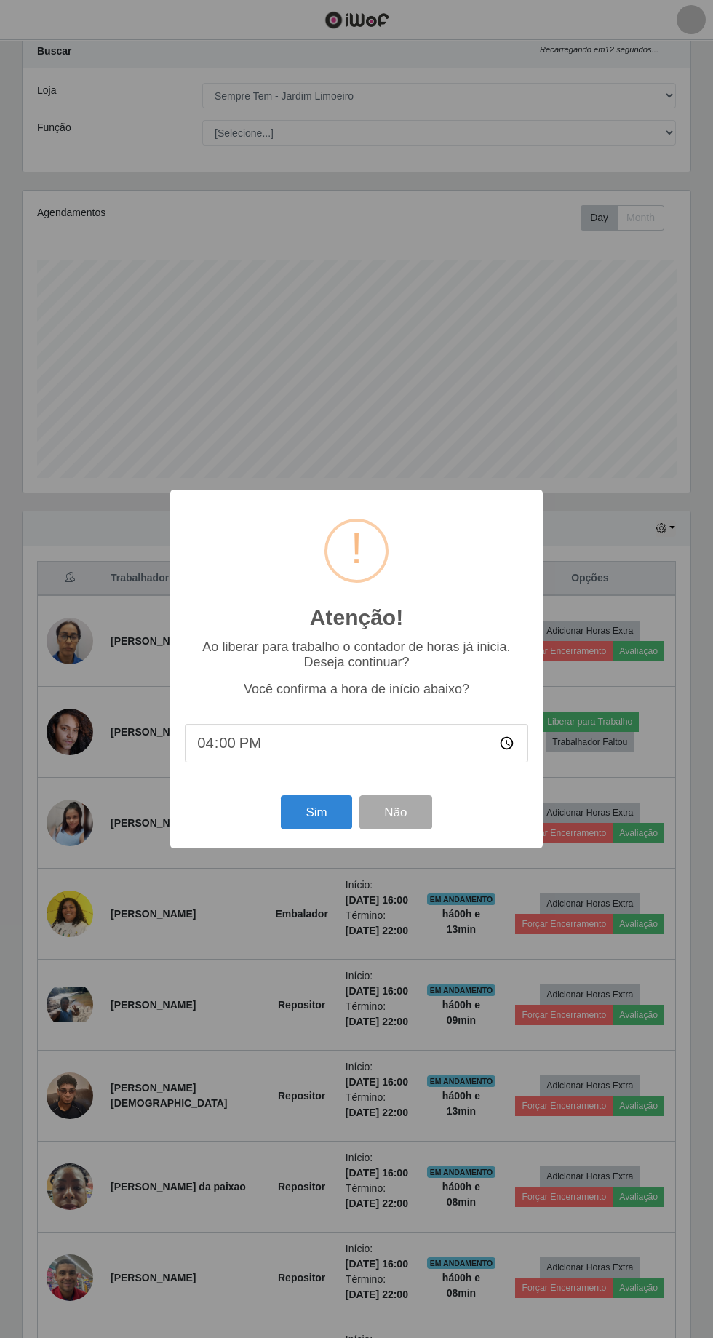
click at [316, 738] on input "16:00" at bounding box center [356, 743] width 343 height 39
type input "16:15"
click at [313, 804] on button "Sim" at bounding box center [316, 812] width 71 height 34
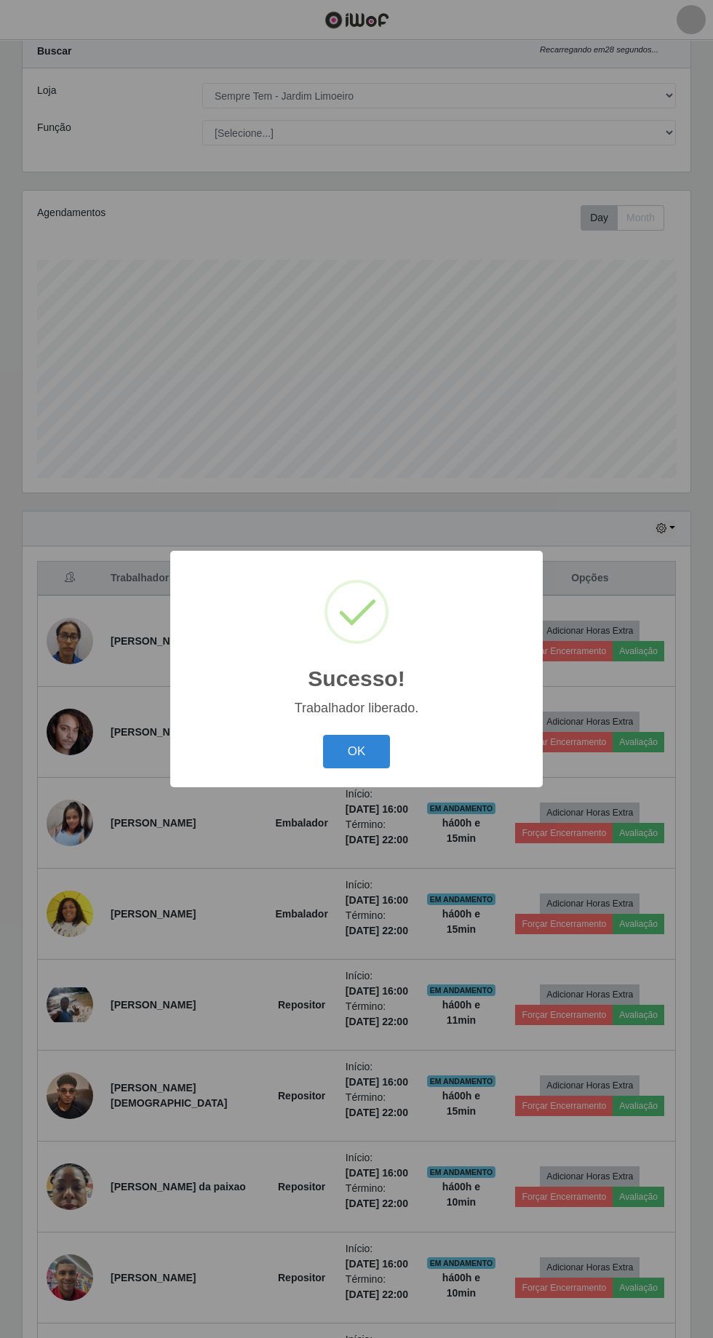
click at [356, 751] on button "OK" at bounding box center [357, 752] width 68 height 34
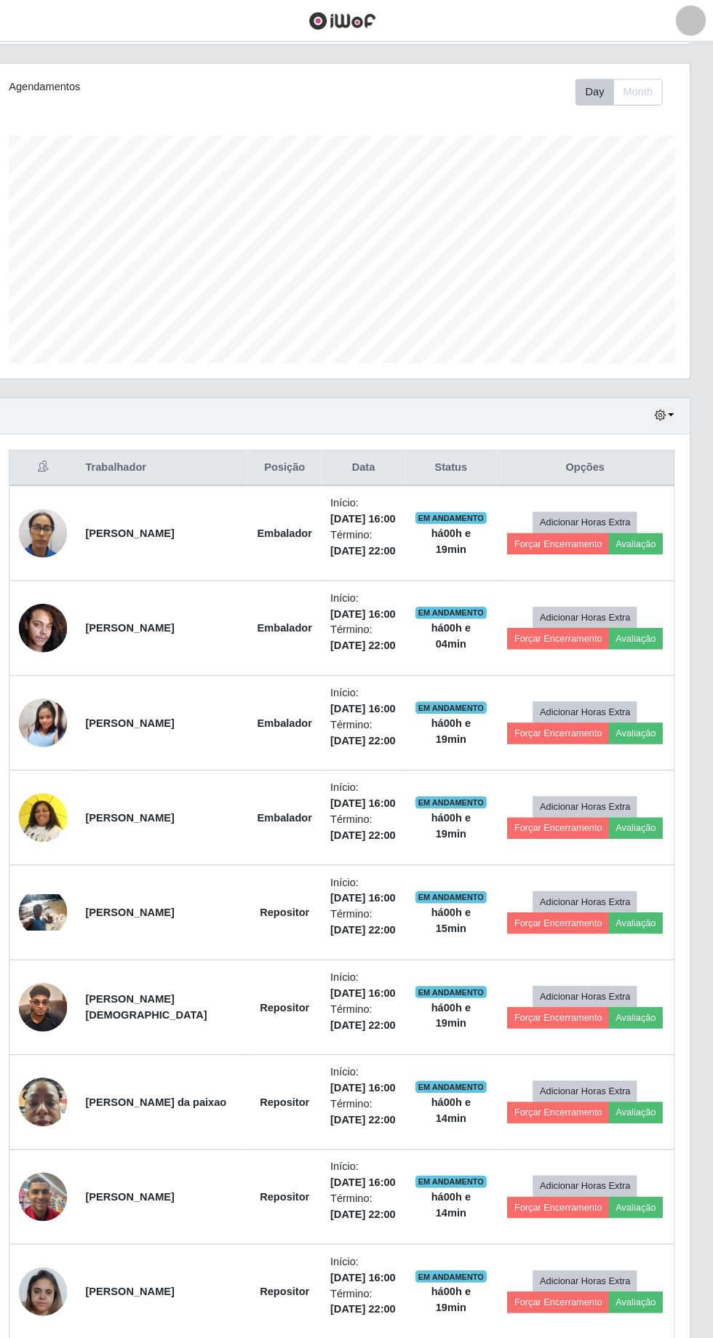
scroll to position [172, 0]
